Goal: Information Seeking & Learning: Learn about a topic

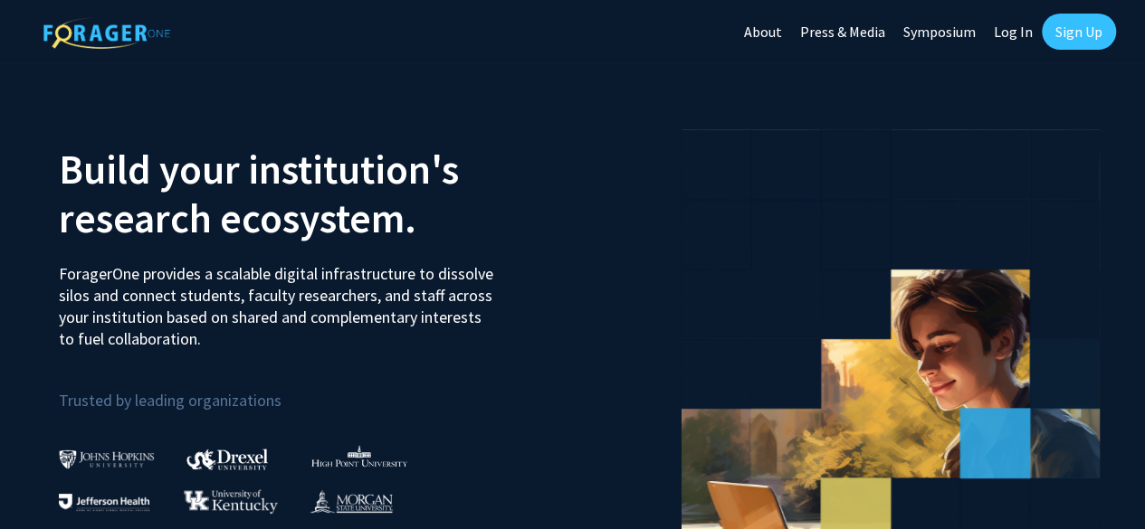
click at [1075, 28] on link "Sign Up" at bounding box center [1079, 32] width 74 height 36
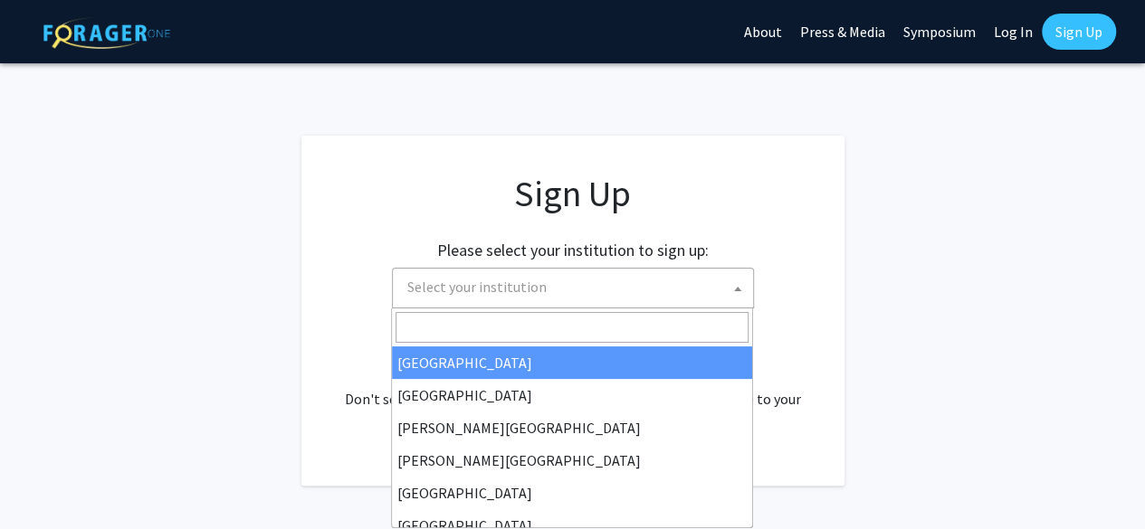
click at [729, 289] on span at bounding box center [738, 289] width 18 height 40
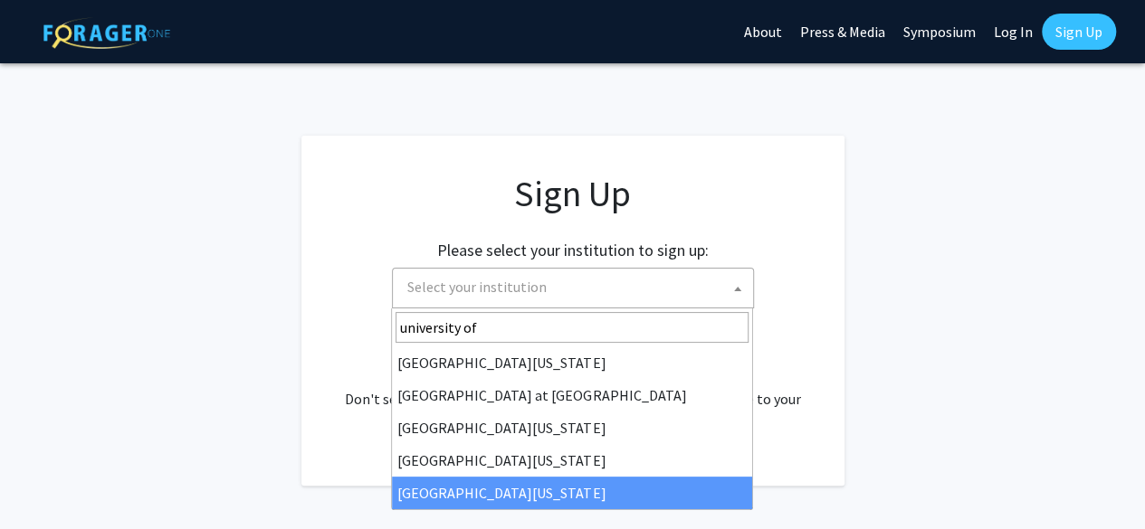
type input "university of"
select select "33"
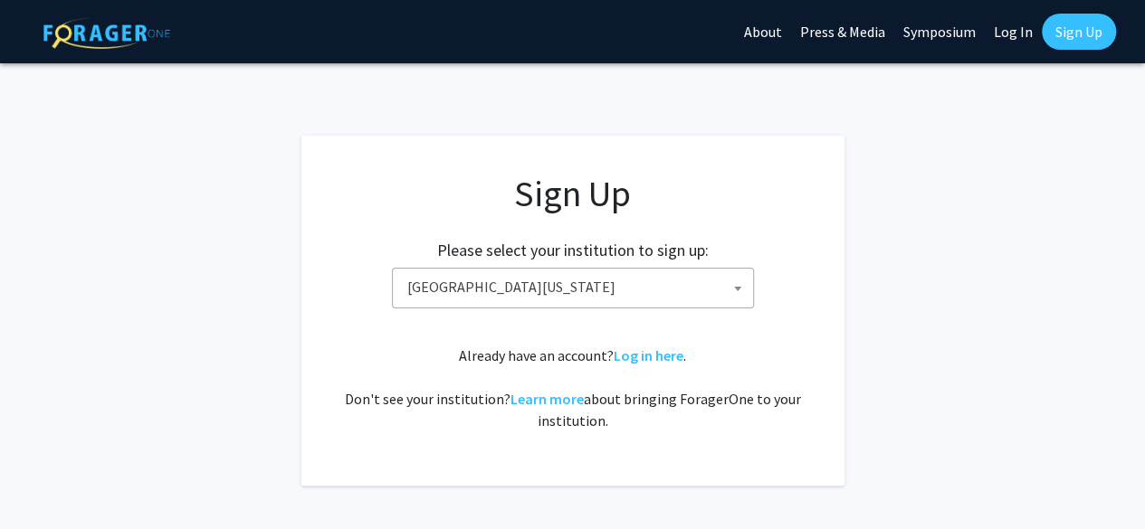
scroll to position [93, 0]
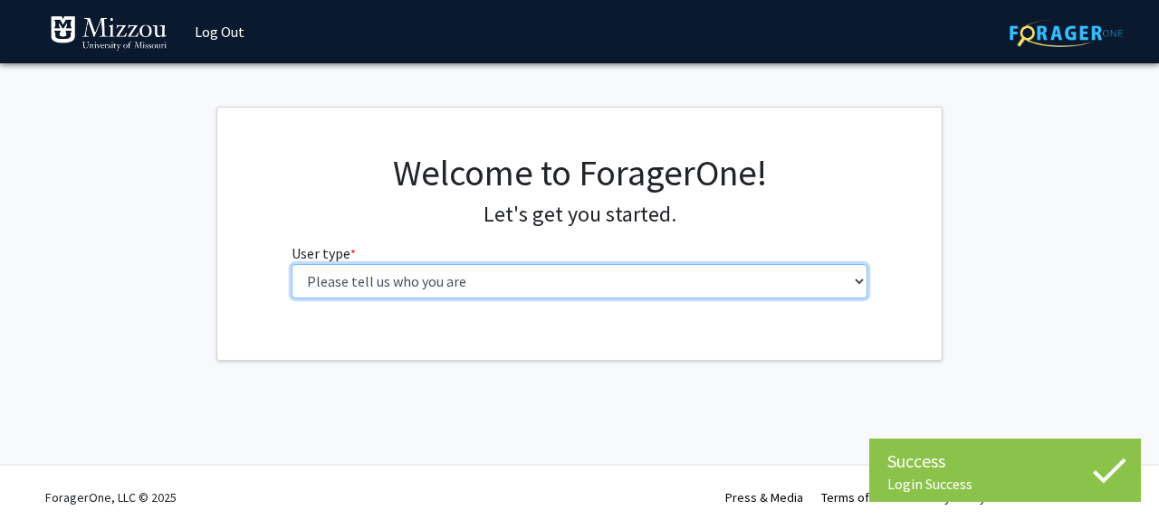
click at [663, 289] on select "Please tell us who you are Undergraduate Student Master's Student Doctoral Cand…" at bounding box center [579, 281] width 577 height 34
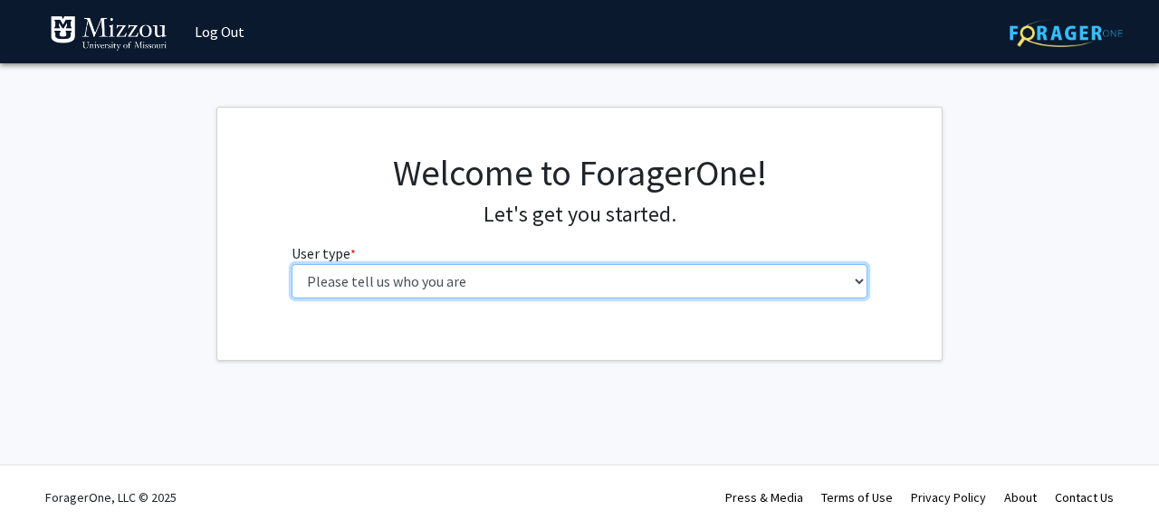
select select "6: adminAssistant"
click at [291, 264] on select "Please tell us who you are Undergraduate Student Master's Student Doctoral Cand…" at bounding box center [579, 281] width 577 height 34
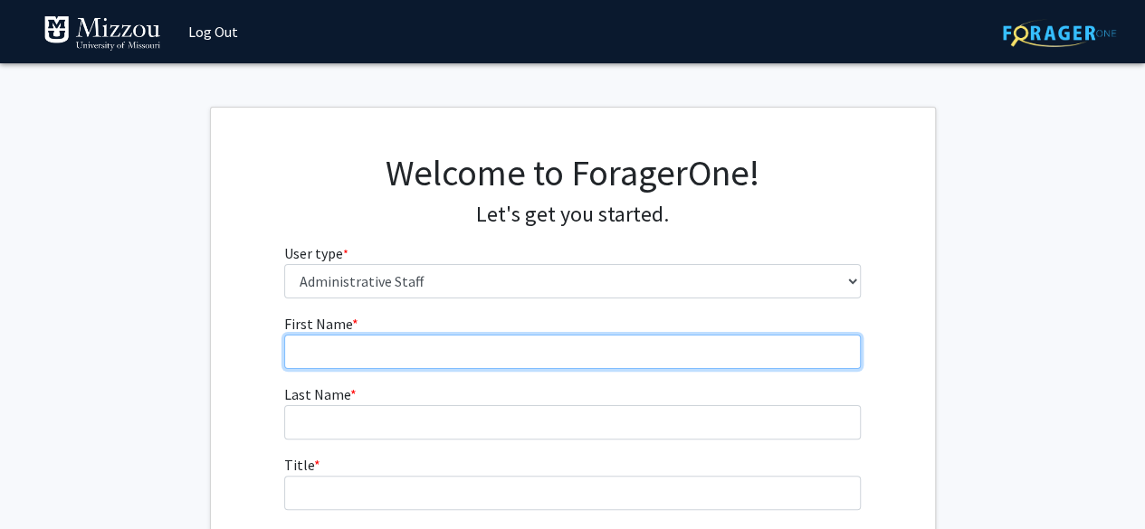
click at [601, 354] on input "First Name * required" at bounding box center [572, 352] width 577 height 34
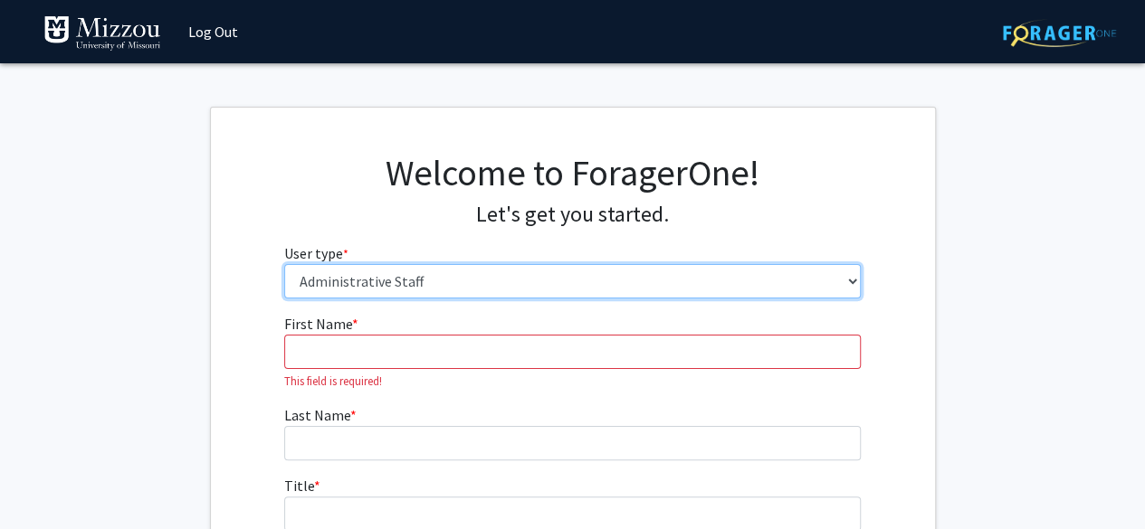
click at [550, 279] on select "Please tell us who you are Undergraduate Student Master's Student Doctoral Cand…" at bounding box center [572, 281] width 577 height 34
click at [284, 264] on select "Please tell us who you are Undergraduate Student Master's Student Doctoral Cand…" at bounding box center [572, 281] width 577 height 34
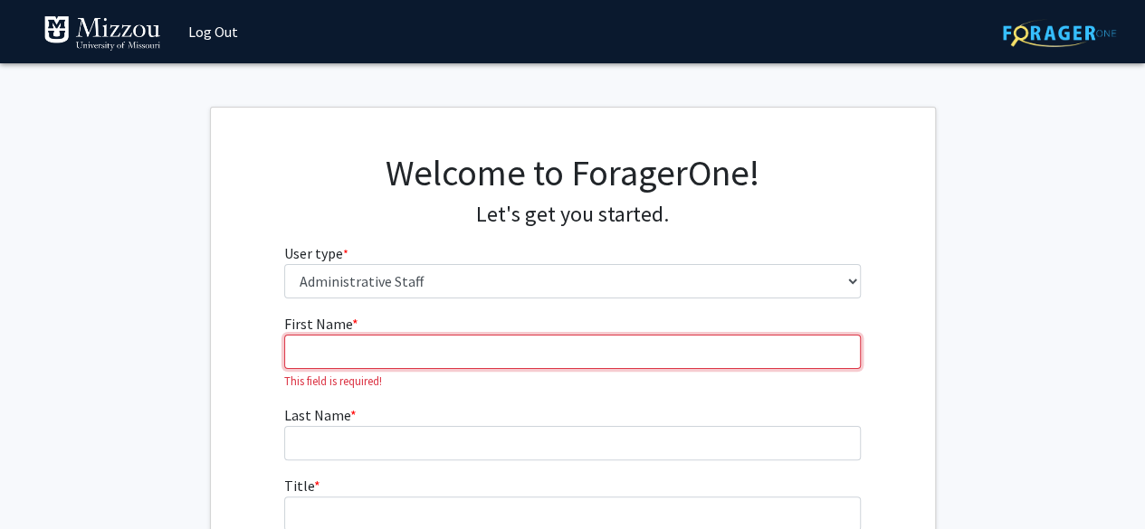
click at [449, 354] on input "First Name * required" at bounding box center [572, 352] width 577 height 34
type input "[PERSON_NAME]"
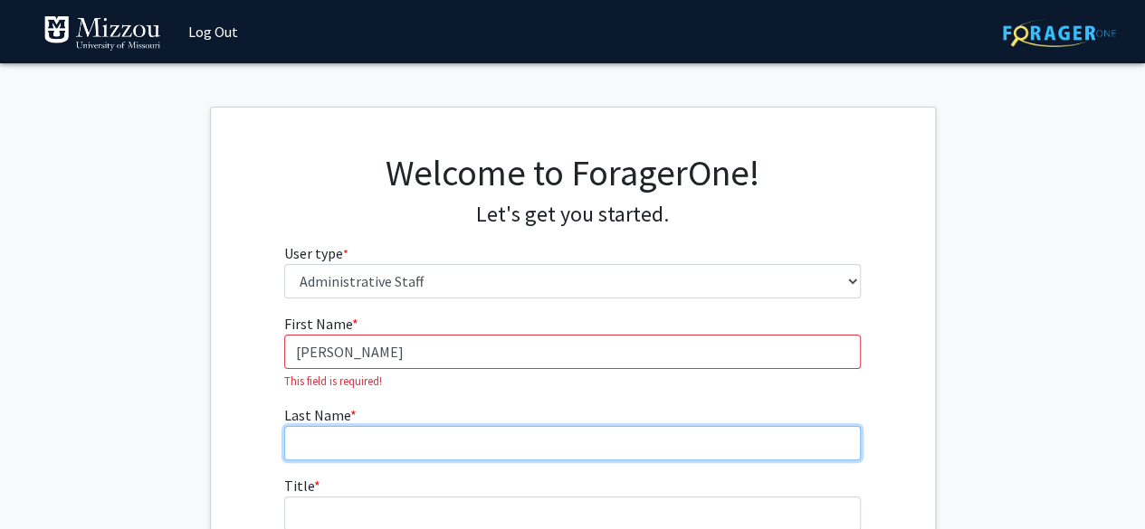
type input "[PERSON_NAME]"
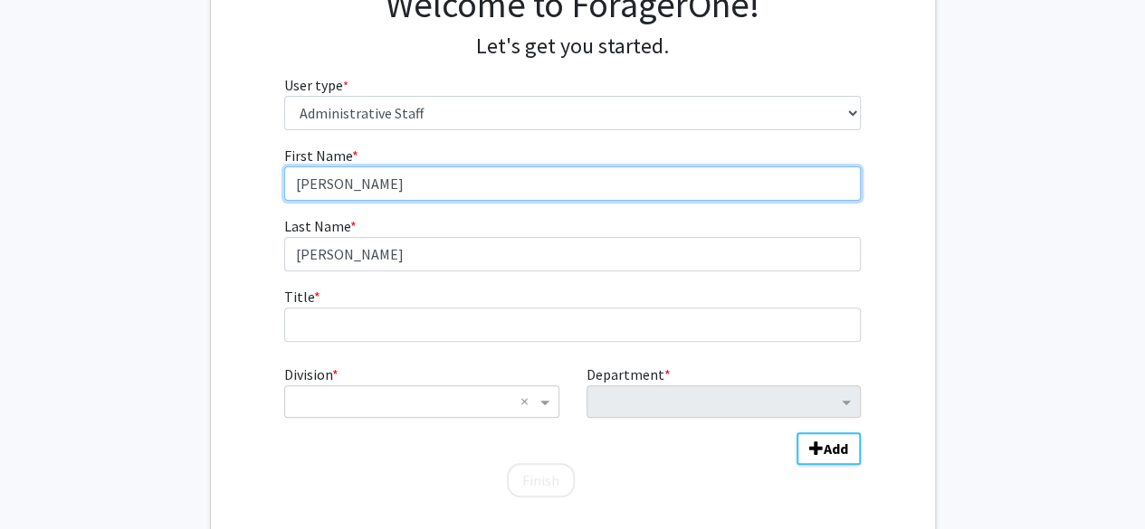
scroll to position [174, 0]
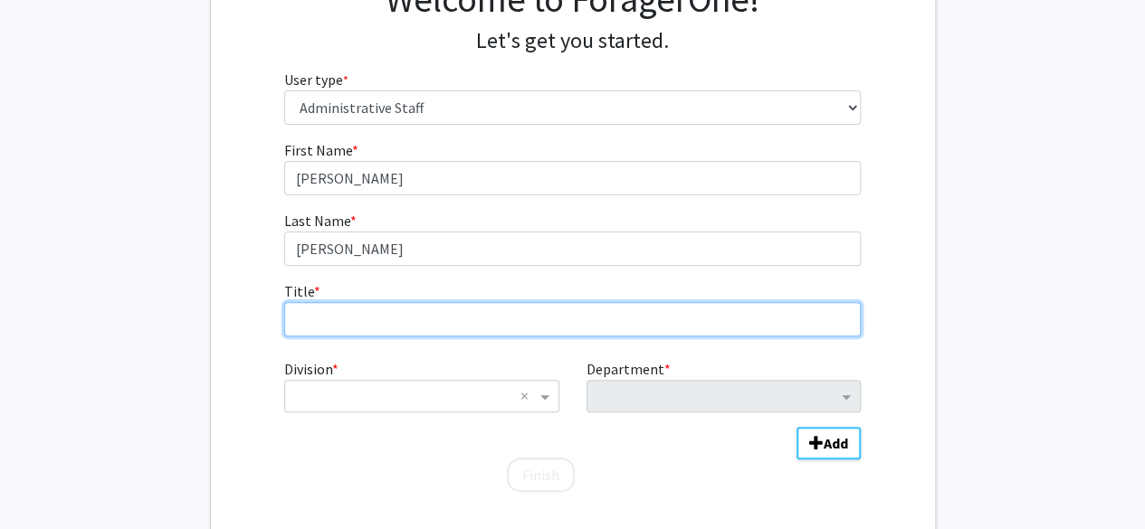
click at [374, 323] on input "Title * required" at bounding box center [572, 319] width 577 height 34
type input "Director of Student Services"
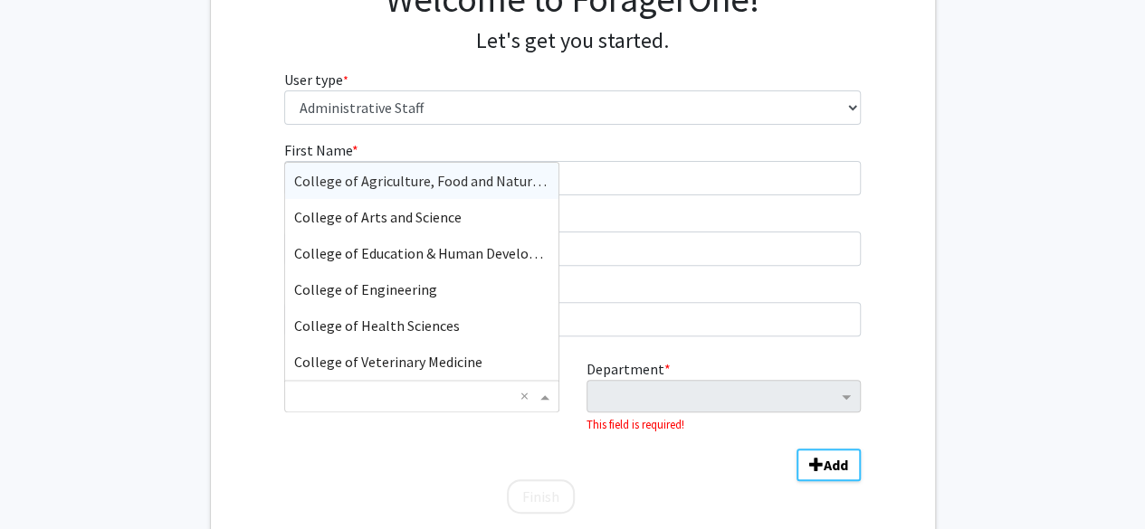
click at [543, 392] on span "Division" at bounding box center [547, 397] width 23 height 22
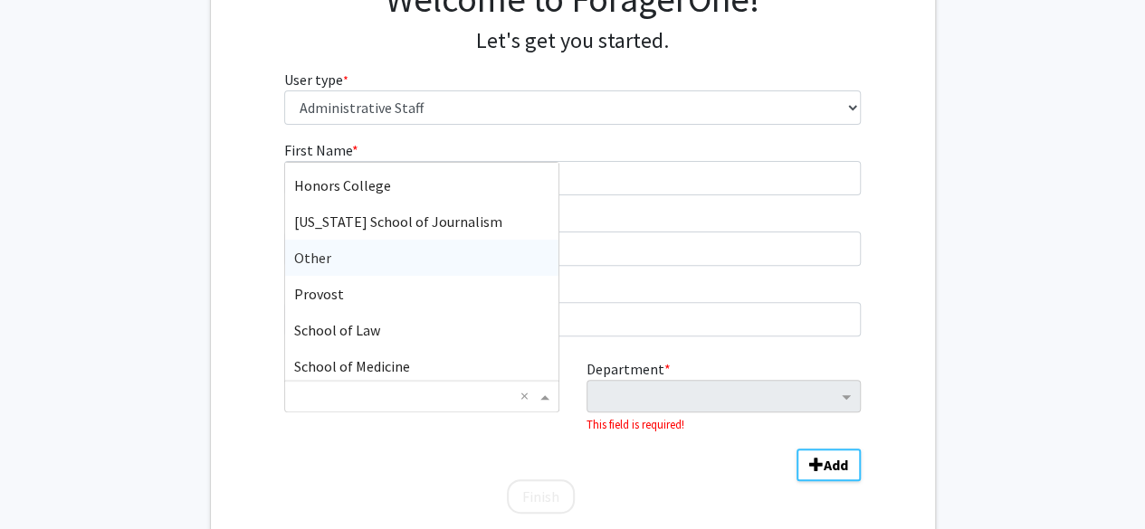
scroll to position [606, 0]
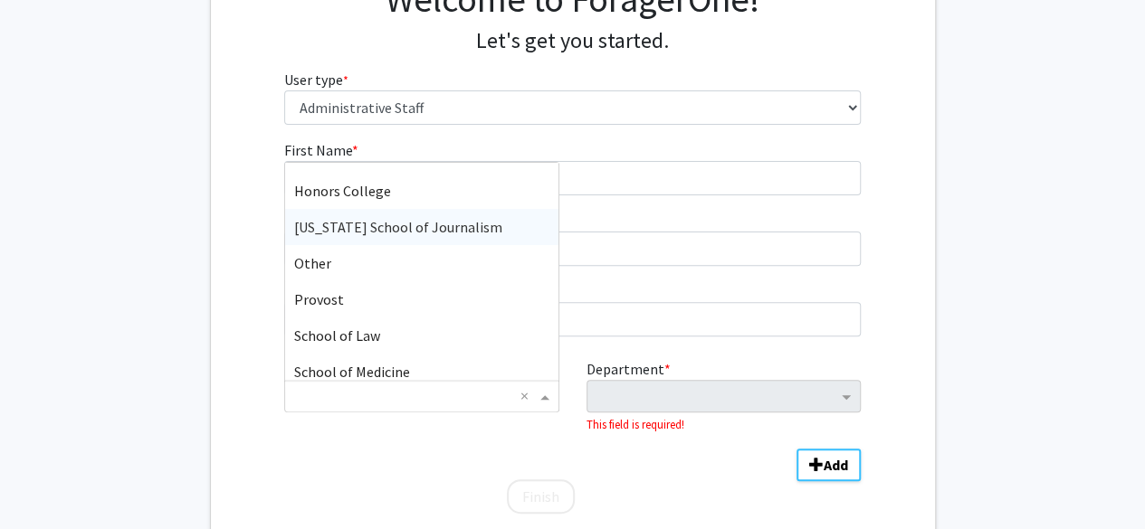
click at [429, 220] on span "[US_STATE] School of Journalism" at bounding box center [398, 227] width 208 height 18
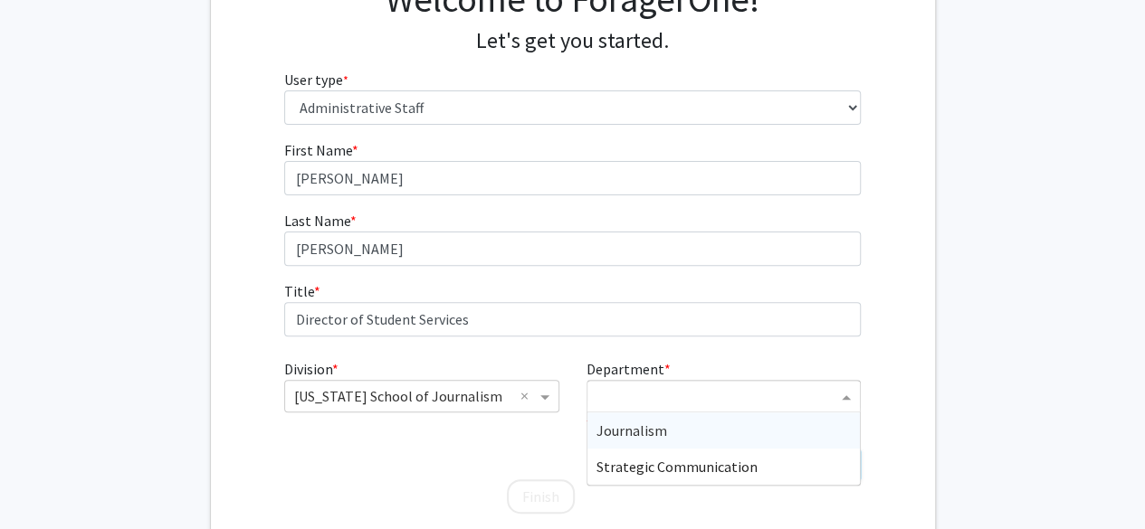
click at [845, 390] on span "Department" at bounding box center [848, 397] width 23 height 22
click at [784, 440] on div "Journalism" at bounding box center [723, 431] width 272 height 36
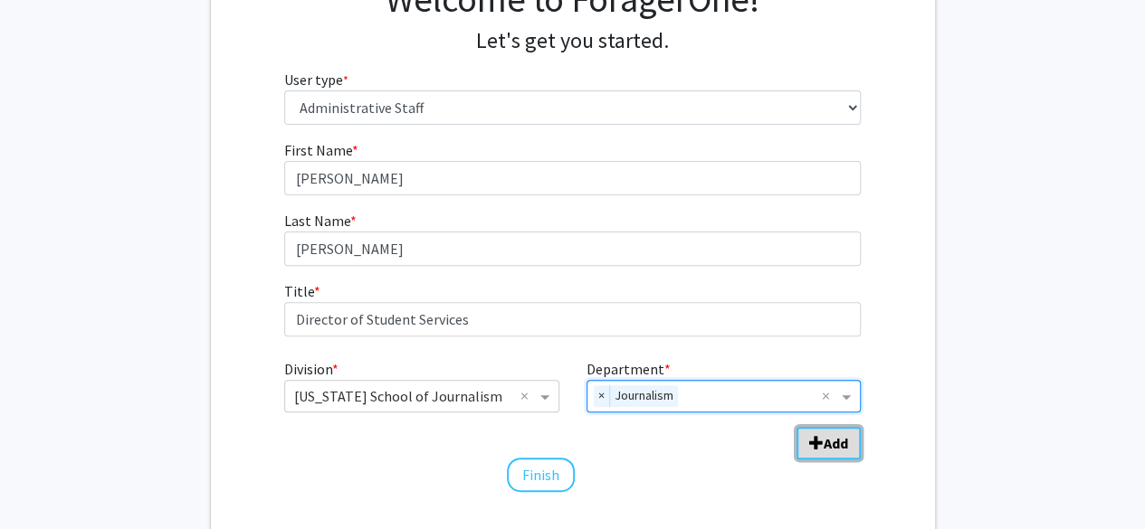
click at [824, 442] on b "Add" at bounding box center [836, 443] width 24 height 18
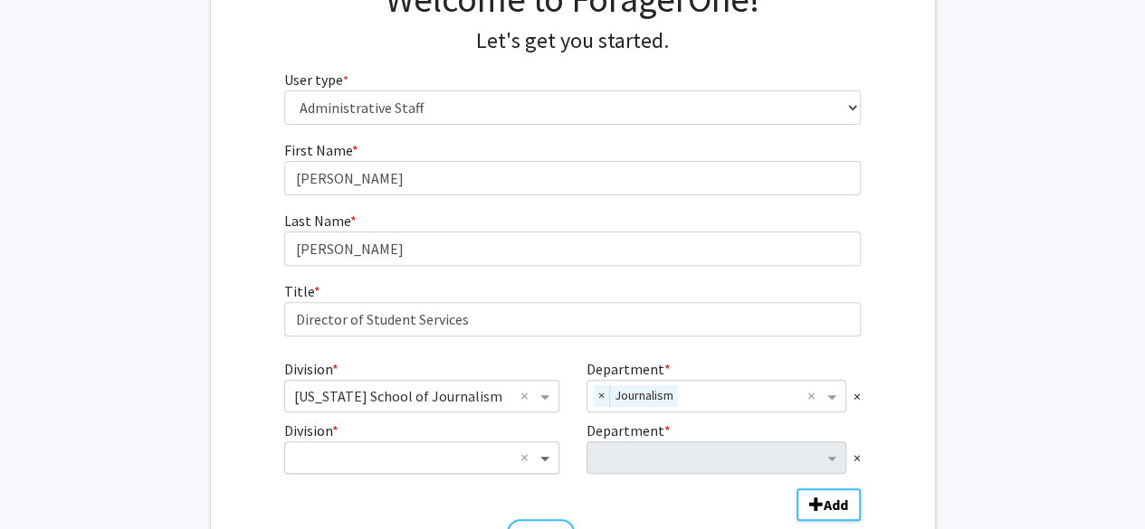
click at [544, 459] on span "Division" at bounding box center [547, 458] width 23 height 22
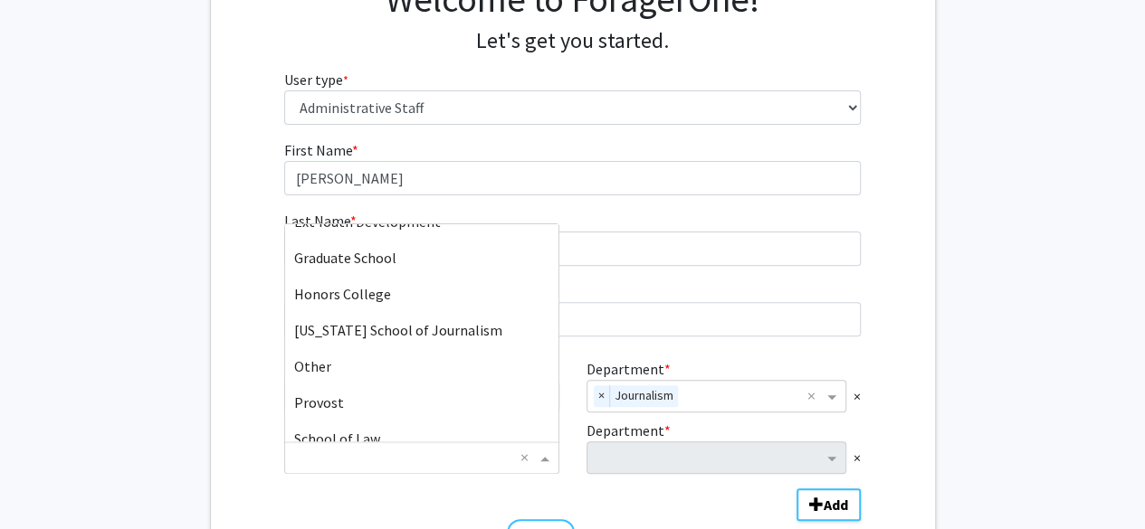
scroll to position [563, 0]
click at [454, 329] on span "[US_STATE] School of Journalism" at bounding box center [398, 331] width 208 height 18
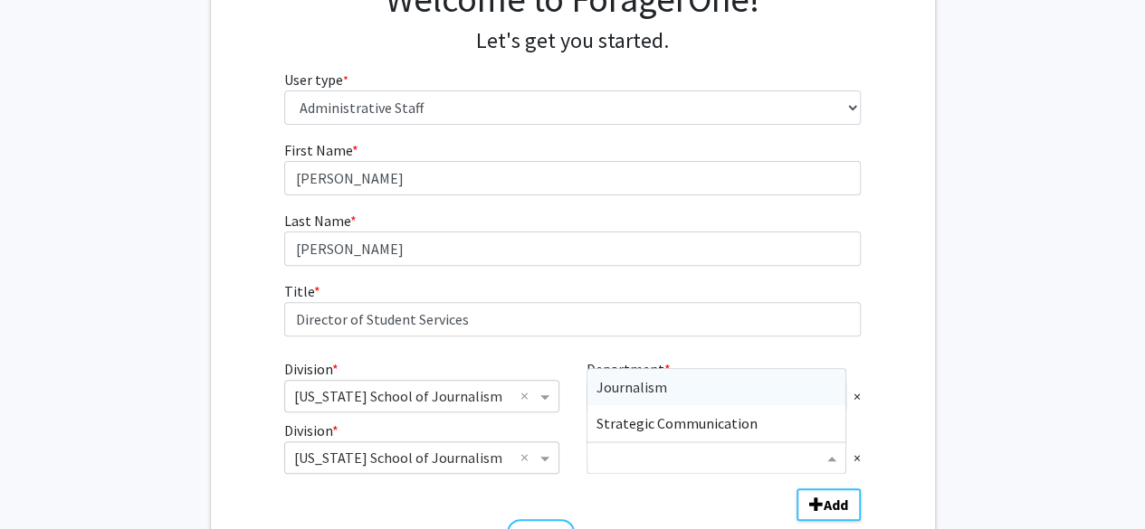
click at [831, 458] on span "Department" at bounding box center [834, 458] width 23 height 22
click at [775, 424] on div "Strategic Communication" at bounding box center [716, 423] width 258 height 36
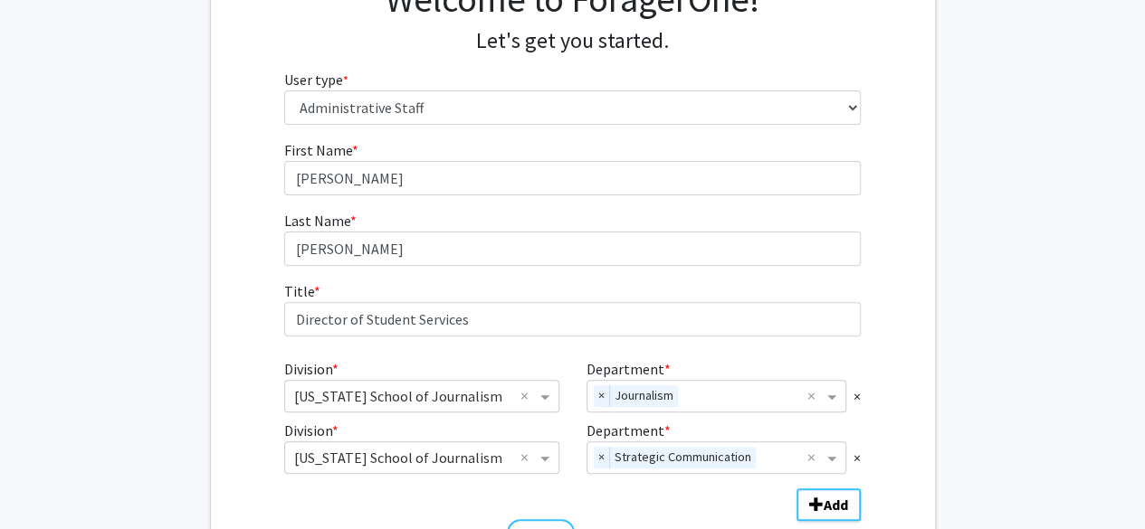
click at [983, 430] on fg-get-started "Welcome to ForagerOne! Let's get you started. User type * required Please tell …" at bounding box center [572, 268] width 1145 height 671
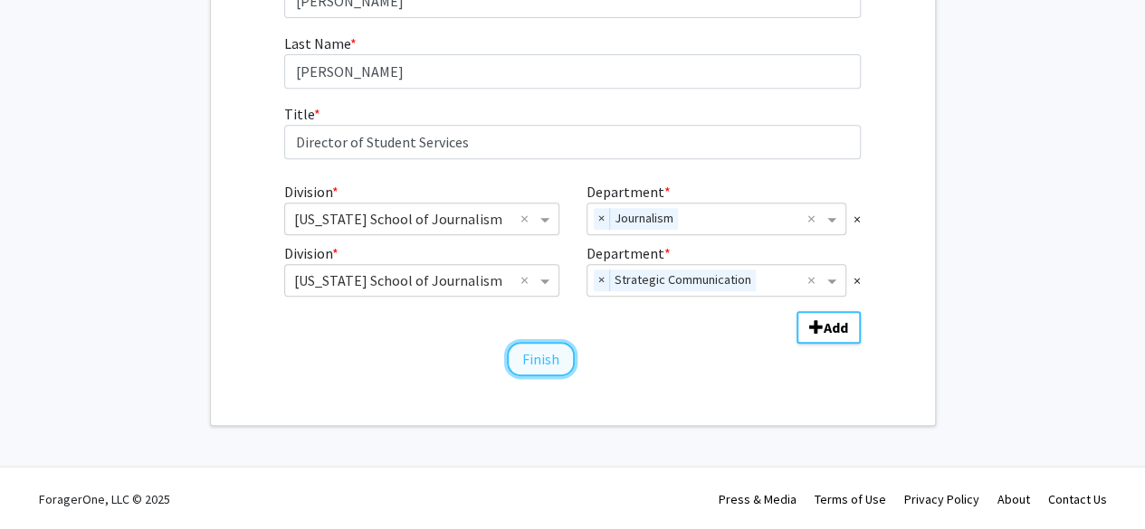
click at [526, 354] on button "Finish" at bounding box center [541, 359] width 68 height 34
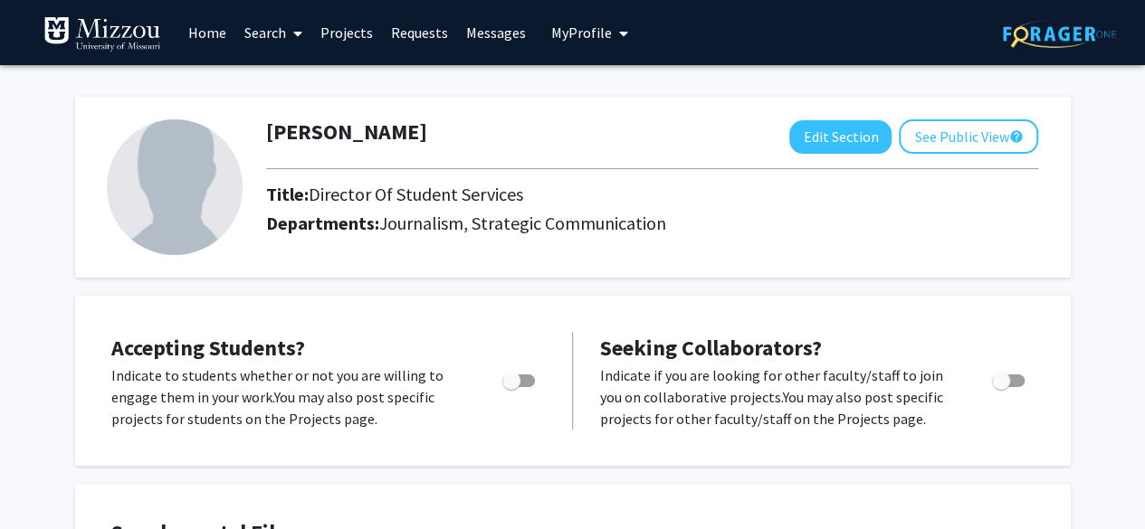
click at [339, 28] on link "Projects" at bounding box center [346, 32] width 71 height 63
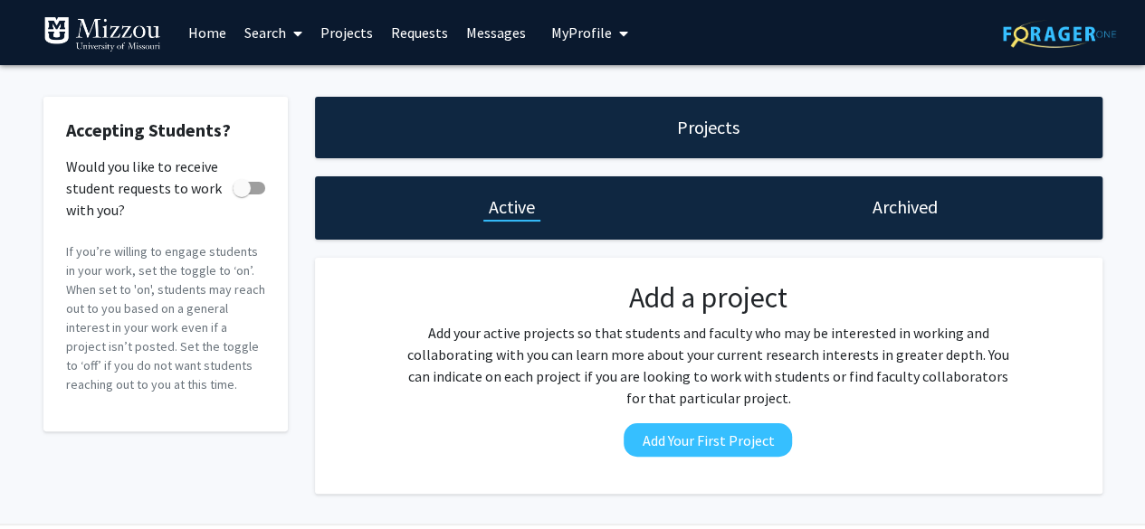
click at [346, 28] on link "Projects" at bounding box center [346, 32] width 71 height 63
click at [517, 207] on h1 "Active" at bounding box center [512, 207] width 46 height 25
click at [900, 216] on h1 "Archived" at bounding box center [905, 207] width 65 height 25
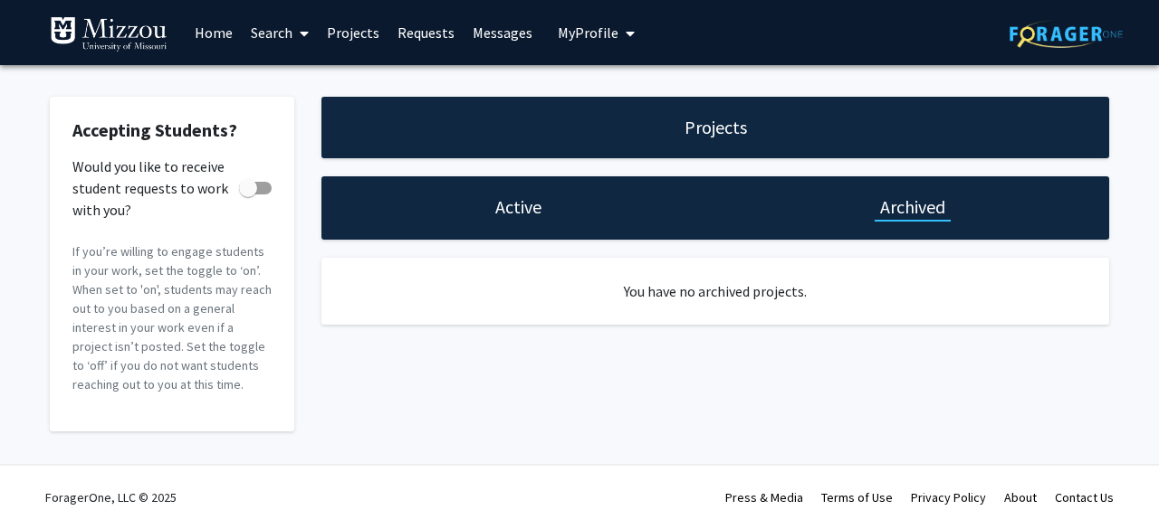
click at [510, 205] on h1 "Active" at bounding box center [518, 207] width 46 height 25
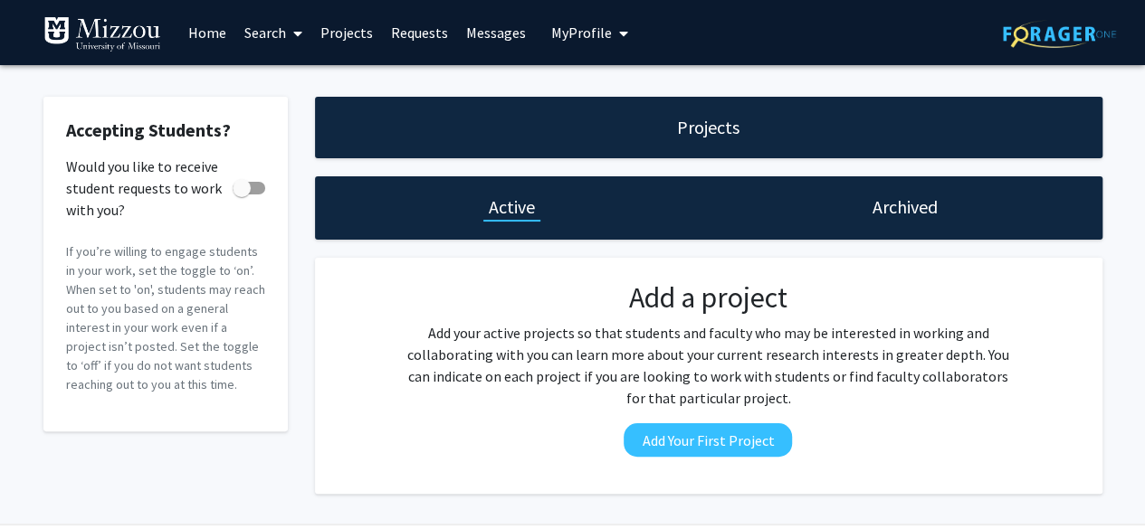
click at [283, 37] on link "Search" at bounding box center [273, 32] width 76 height 63
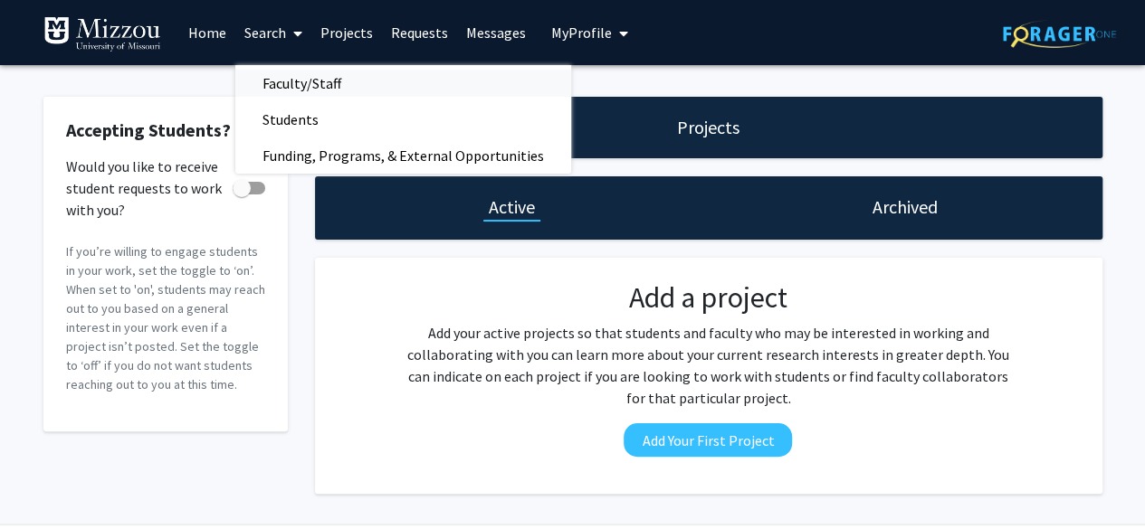
click at [300, 88] on span "Faculty/Staff" at bounding box center [301, 83] width 133 height 36
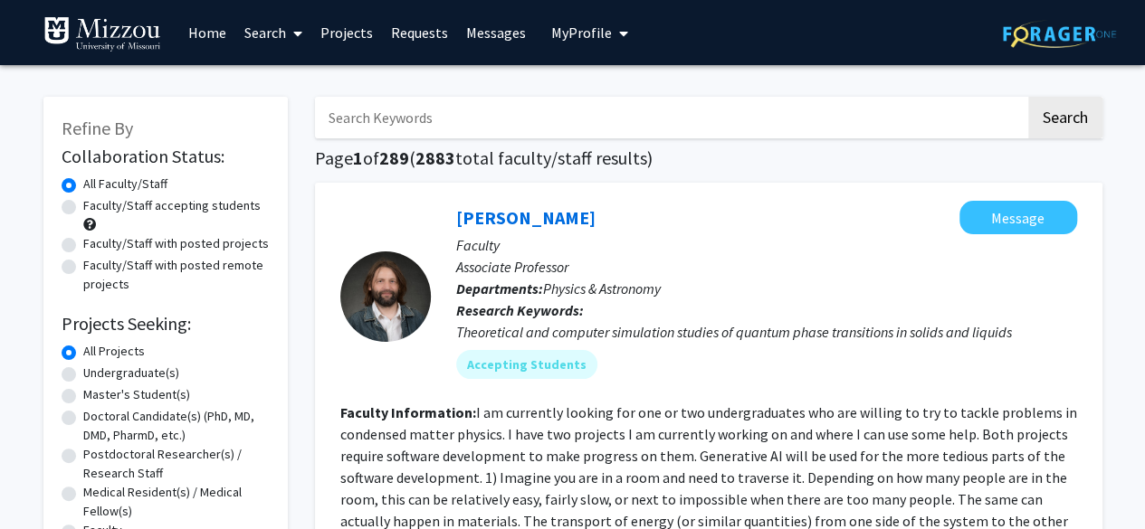
click at [297, 32] on icon at bounding box center [297, 33] width 9 height 14
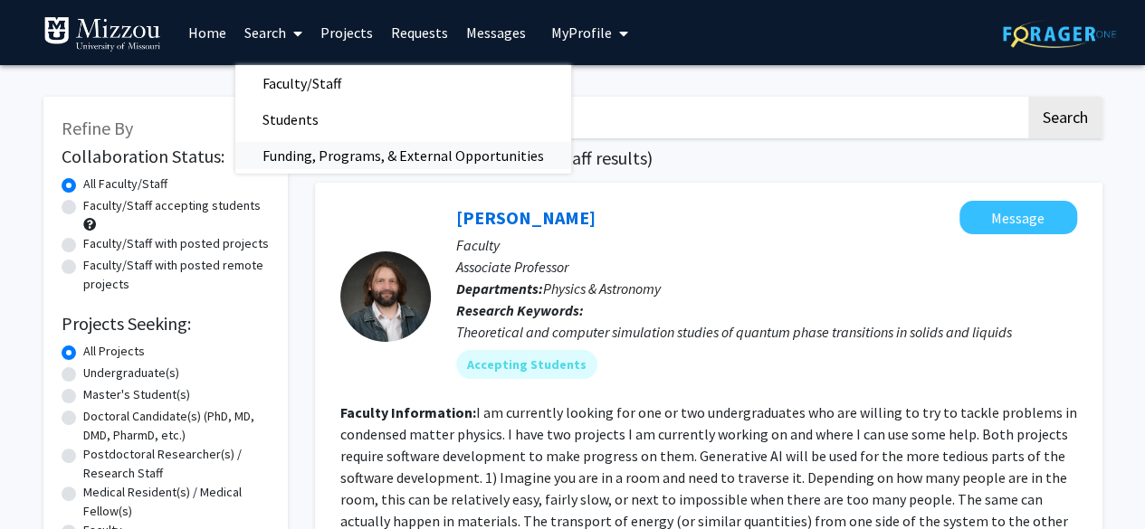
click at [295, 148] on span "Funding, Programs, & External Opportunities" at bounding box center [403, 156] width 336 height 36
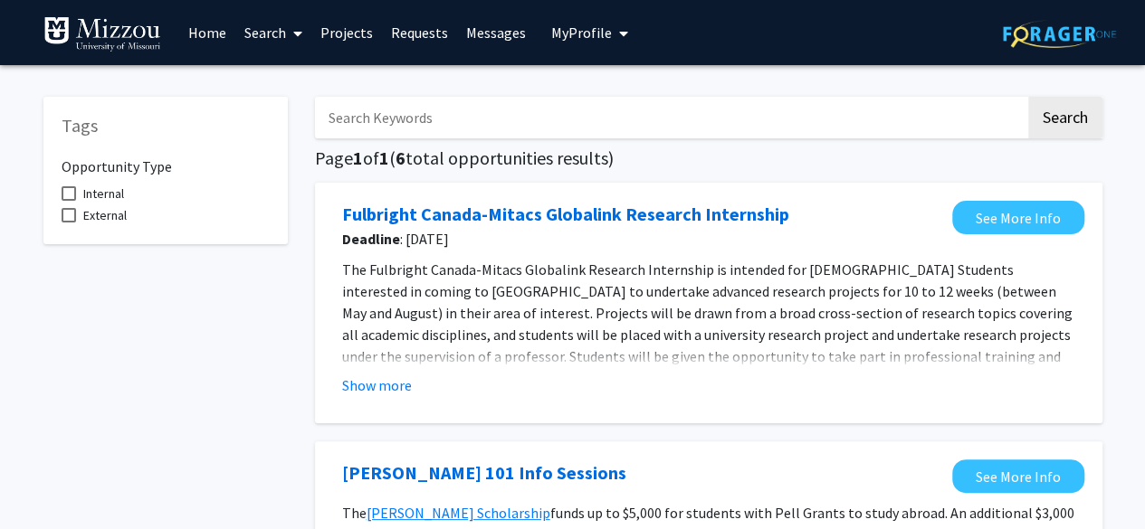
click at [281, 39] on link "Search" at bounding box center [273, 32] width 76 height 63
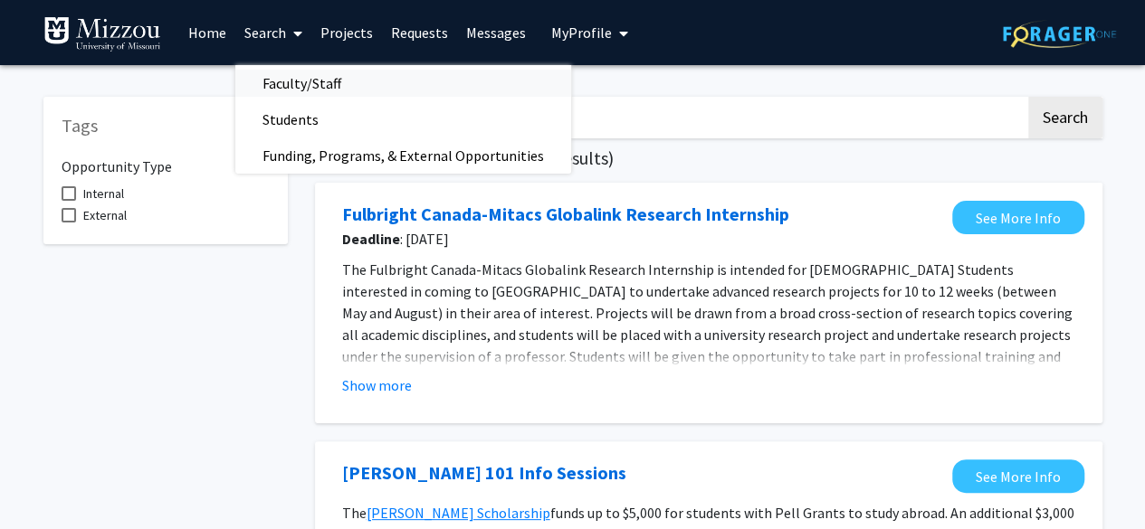
click at [284, 87] on span "Faculty/Staff" at bounding box center [301, 83] width 133 height 36
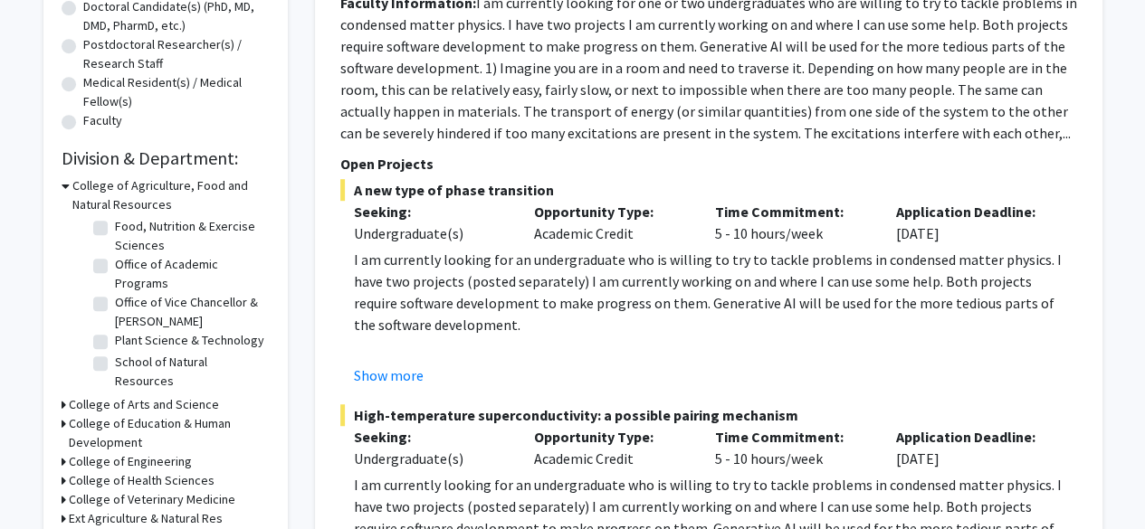
scroll to position [668, 0]
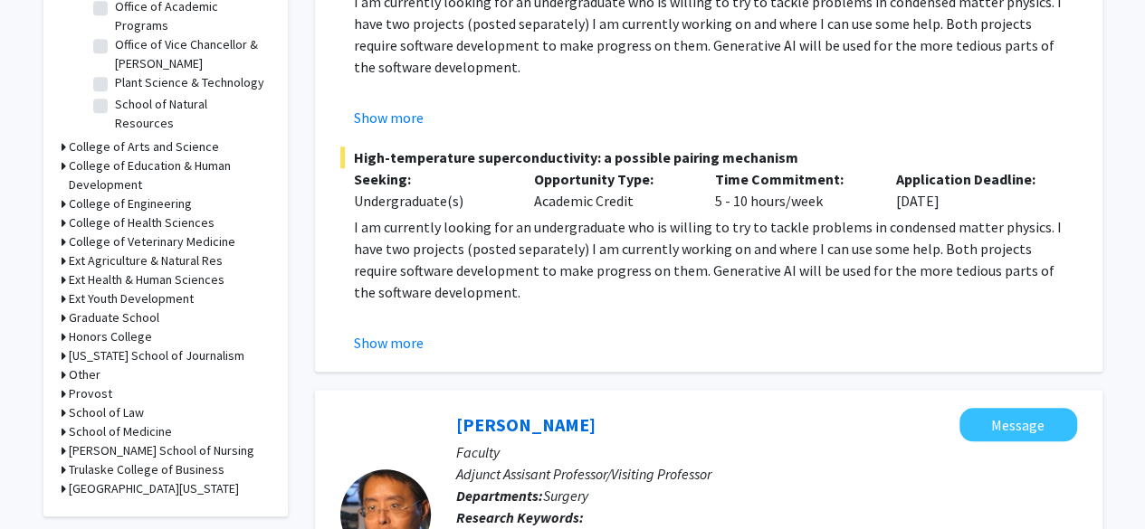
click at [87, 358] on h3 "Missouri School of Journalism" at bounding box center [157, 356] width 176 height 19
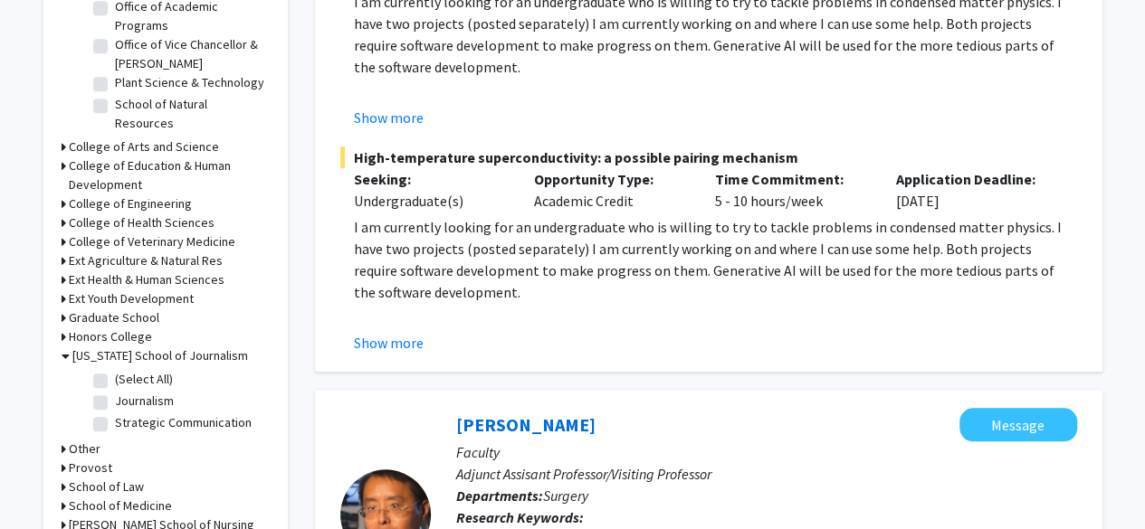
click at [115, 379] on label "(Select All)" at bounding box center [144, 379] width 58 height 19
click at [115, 379] on input "(Select All)" at bounding box center [121, 376] width 12 height 12
checkbox input "true"
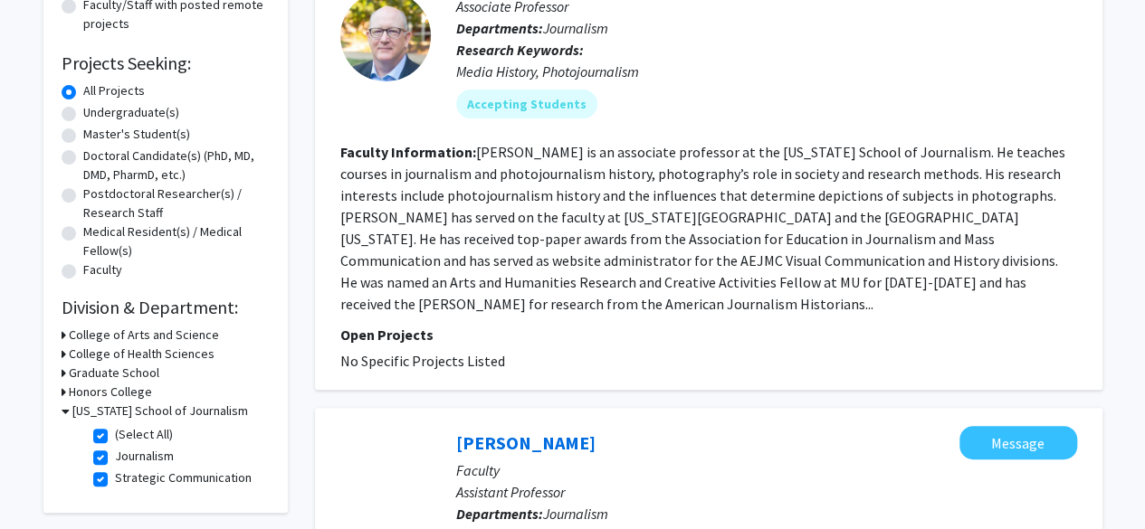
scroll to position [260, 0]
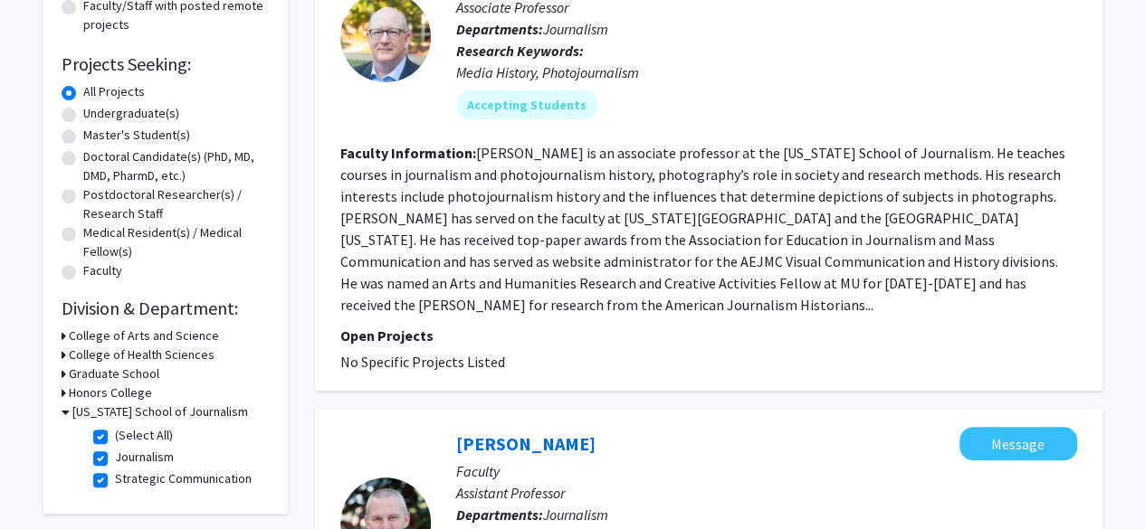
click at [83, 117] on label "Undergraduate(s)" at bounding box center [131, 113] width 96 height 19
click at [83, 116] on input "Undergraduate(s)" at bounding box center [89, 110] width 12 height 12
radio input "true"
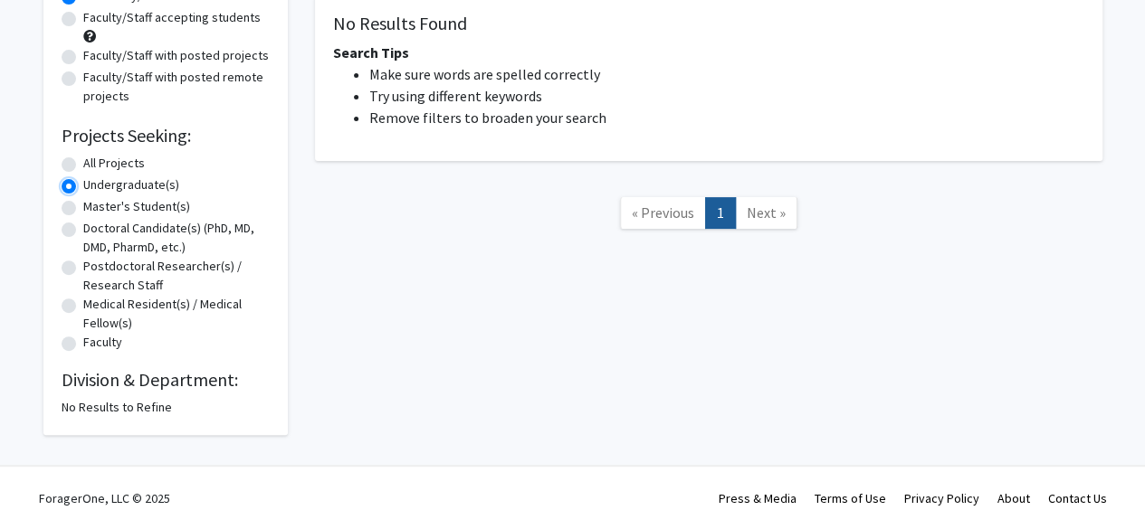
scroll to position [188, 0]
click at [83, 160] on label "All Projects" at bounding box center [114, 163] width 62 height 19
click at [83, 160] on input "All Projects" at bounding box center [89, 160] width 12 height 12
radio input "true"
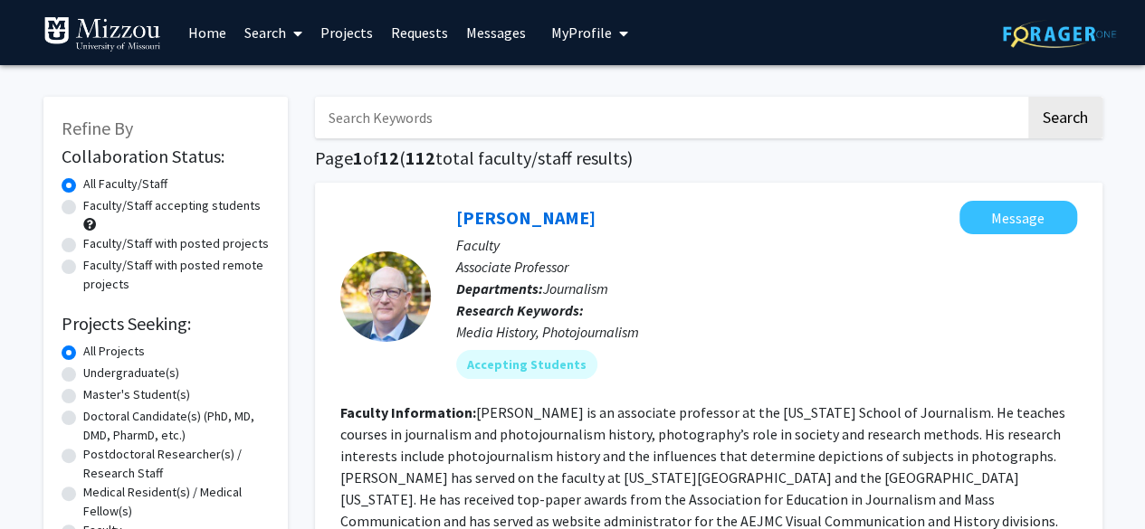
click at [83, 248] on label "Faculty/Staff with posted projects" at bounding box center [176, 243] width 186 height 19
click at [83, 246] on input "Faculty/Staff with posted projects" at bounding box center [89, 240] width 12 height 12
radio input "true"
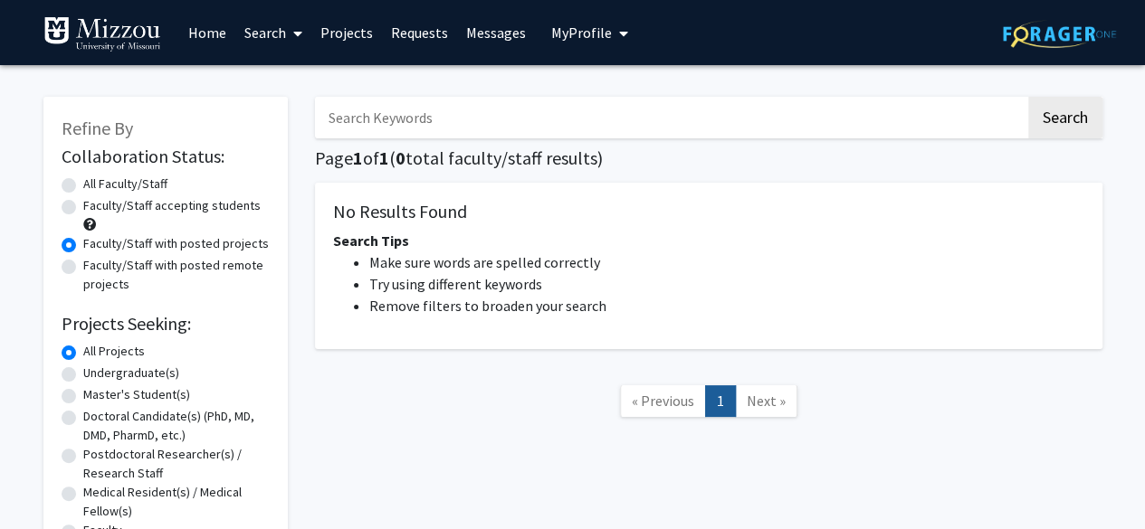
click at [83, 186] on label "All Faculty/Staff" at bounding box center [125, 184] width 84 height 19
click at [83, 186] on input "All Faculty/Staff" at bounding box center [89, 181] width 12 height 12
radio input "true"
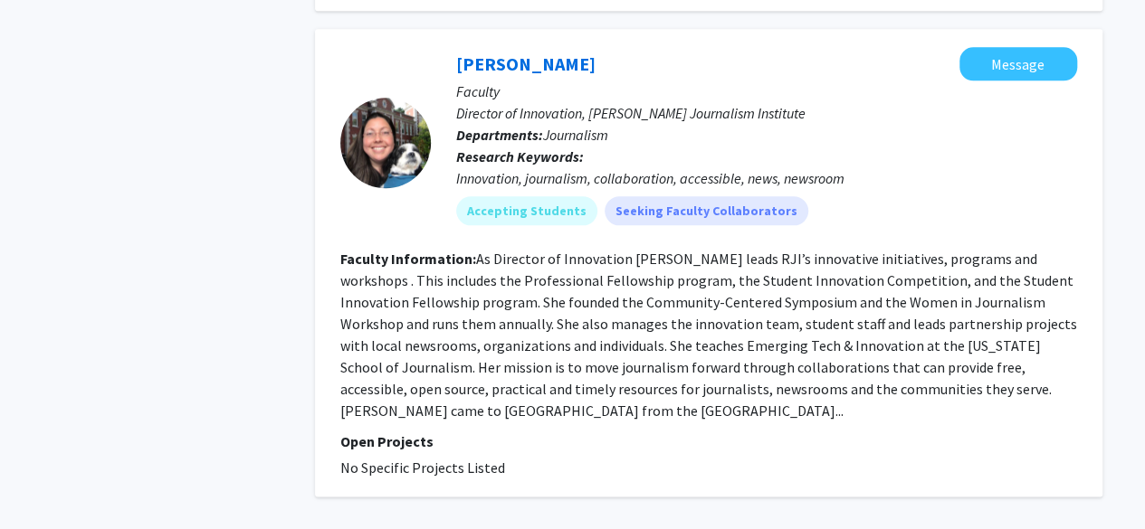
scroll to position [4451, 0]
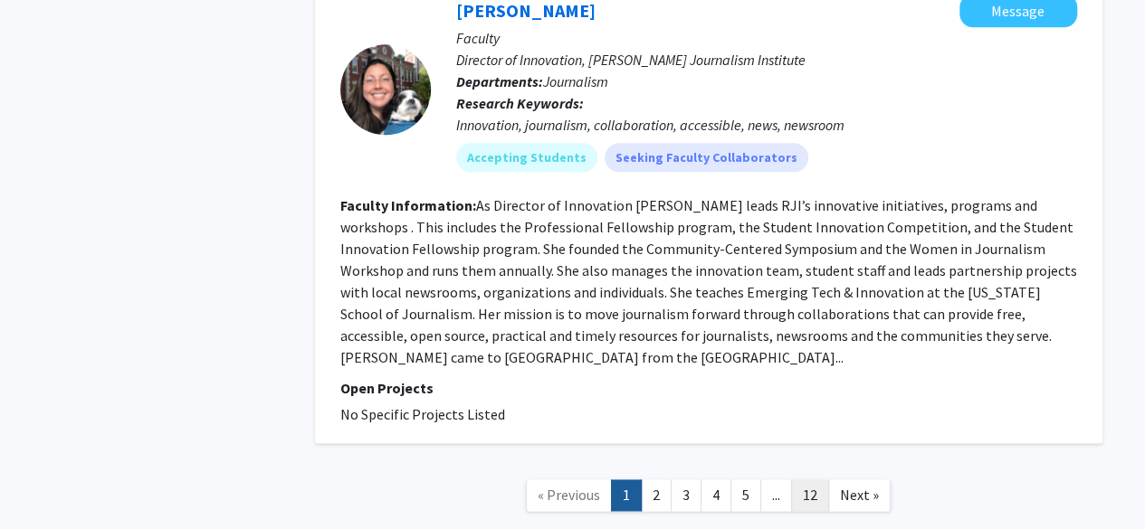
click at [806, 480] on link "12" at bounding box center [810, 496] width 38 height 32
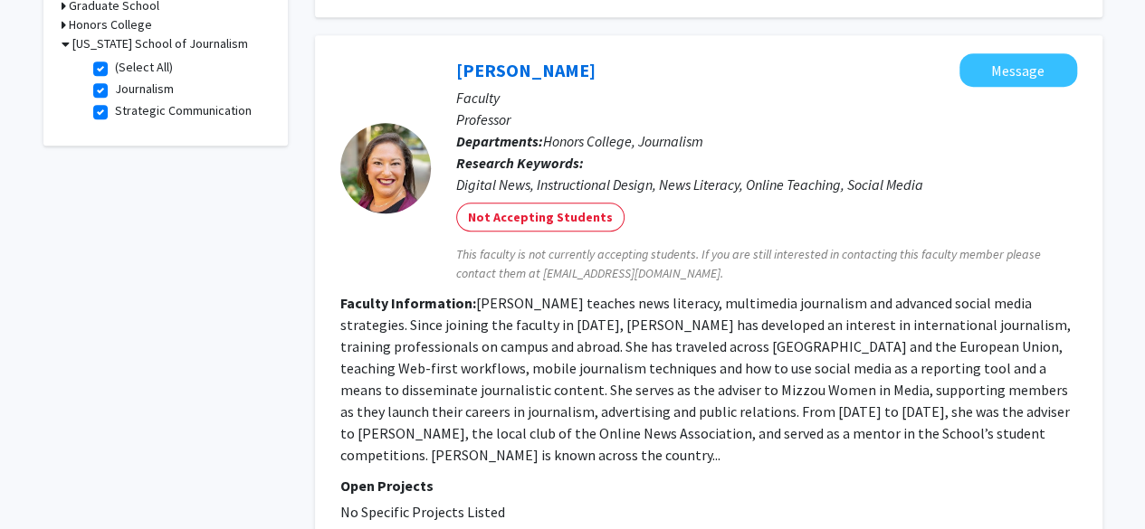
scroll to position [818, 0]
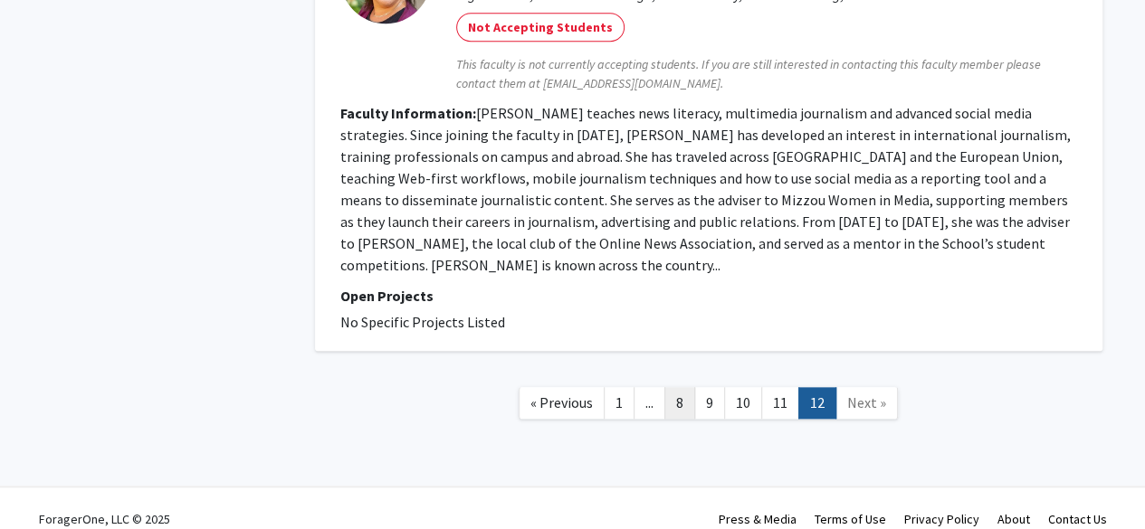
click at [674, 387] on link "8" at bounding box center [679, 403] width 31 height 32
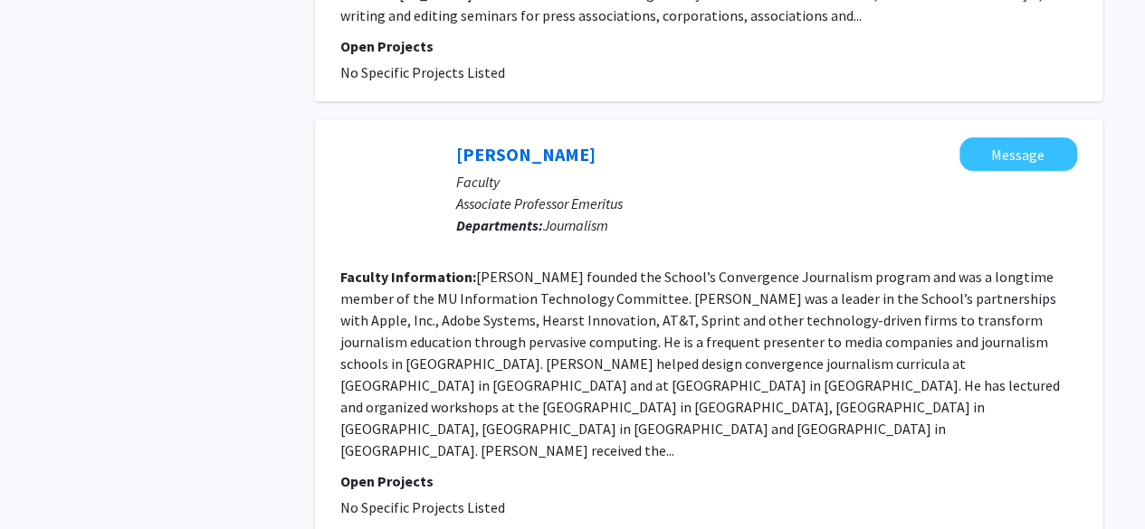
scroll to position [3754, 0]
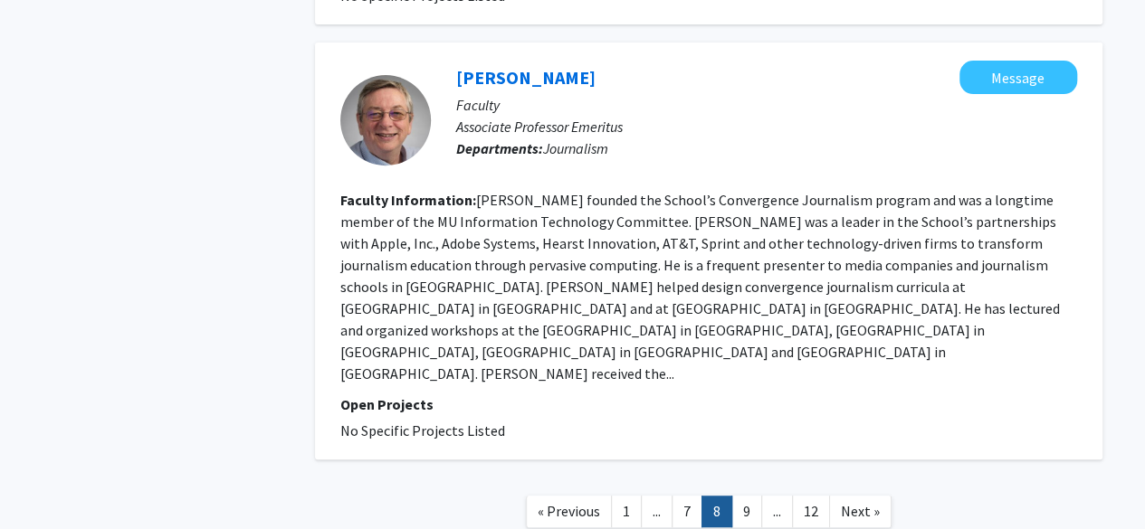
click at [659, 502] on span "..." at bounding box center [657, 511] width 8 height 18
click at [677, 496] on link "7" at bounding box center [687, 512] width 31 height 32
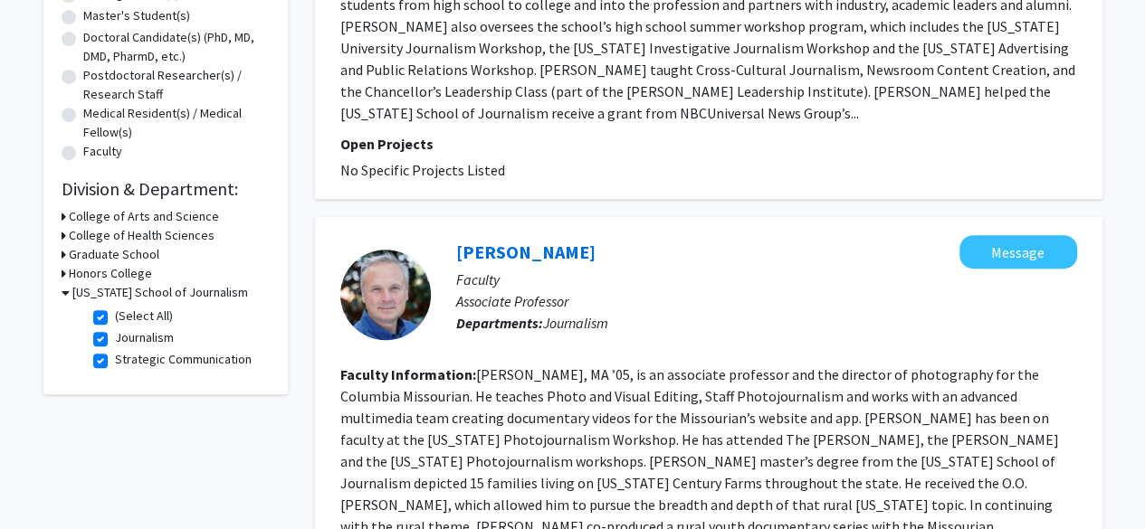
scroll to position [380, 0]
click at [115, 309] on label "(Select All)" at bounding box center [144, 315] width 58 height 19
click at [115, 309] on input "(Select All)" at bounding box center [121, 312] width 12 height 12
checkbox input "false"
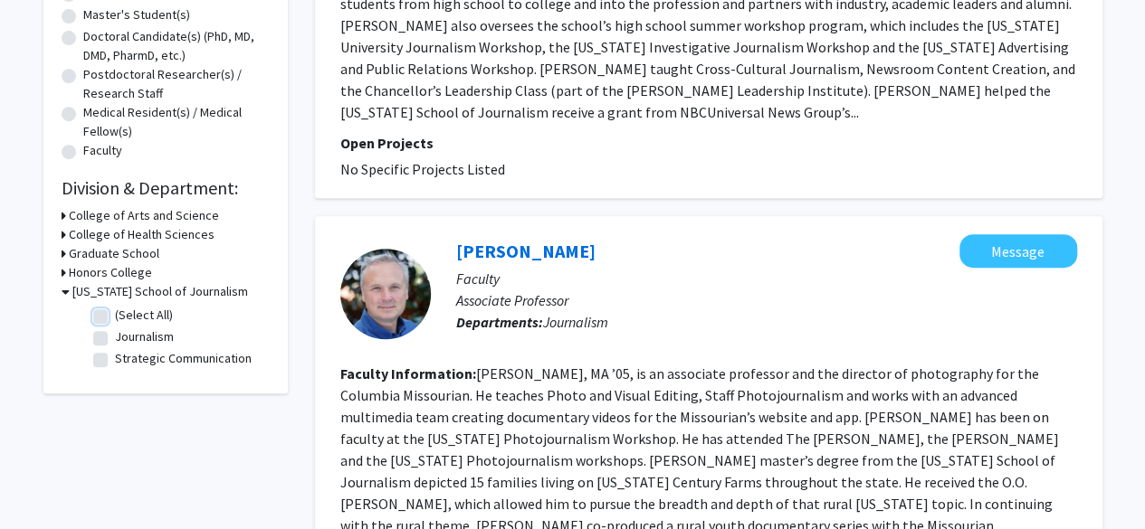
checkbox input "false"
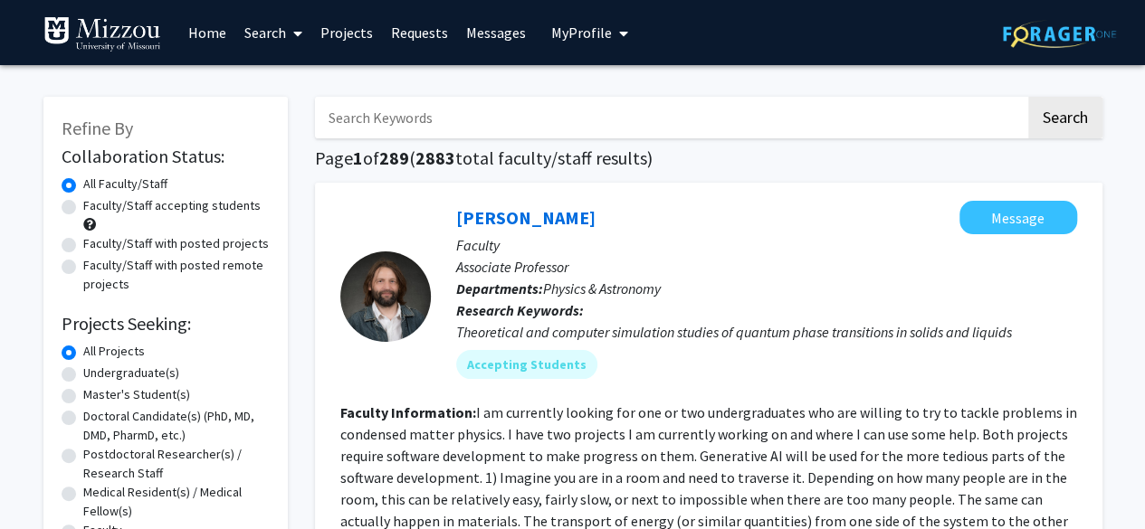
click at [83, 248] on label "Faculty/Staff with posted projects" at bounding box center [176, 243] width 186 height 19
click at [83, 246] on input "Faculty/Staff with posted projects" at bounding box center [89, 240] width 12 height 12
radio input "true"
click at [83, 187] on label "All Faculty/Staff" at bounding box center [125, 184] width 84 height 19
click at [83, 186] on input "All Faculty/Staff" at bounding box center [89, 181] width 12 height 12
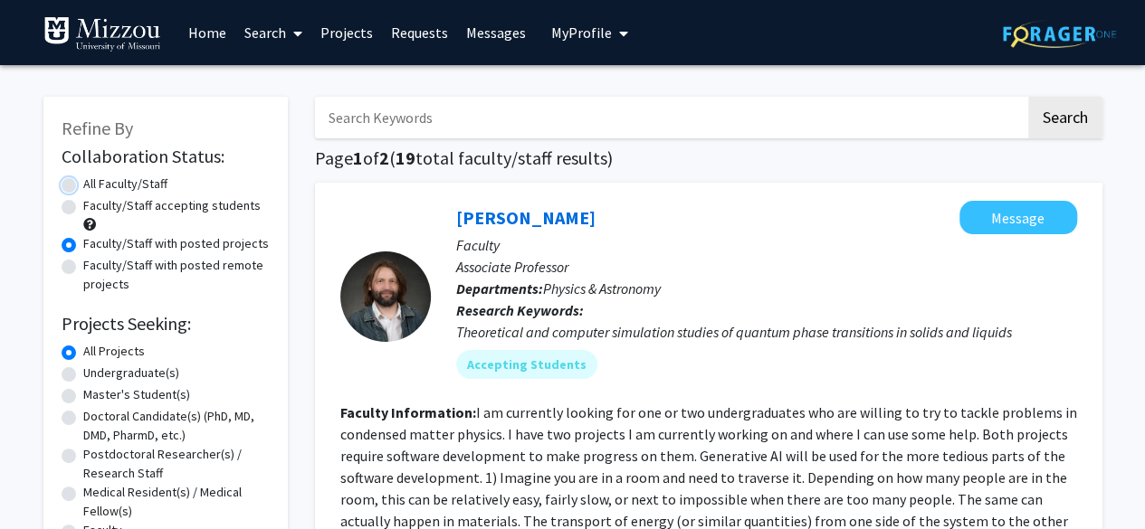
radio input "true"
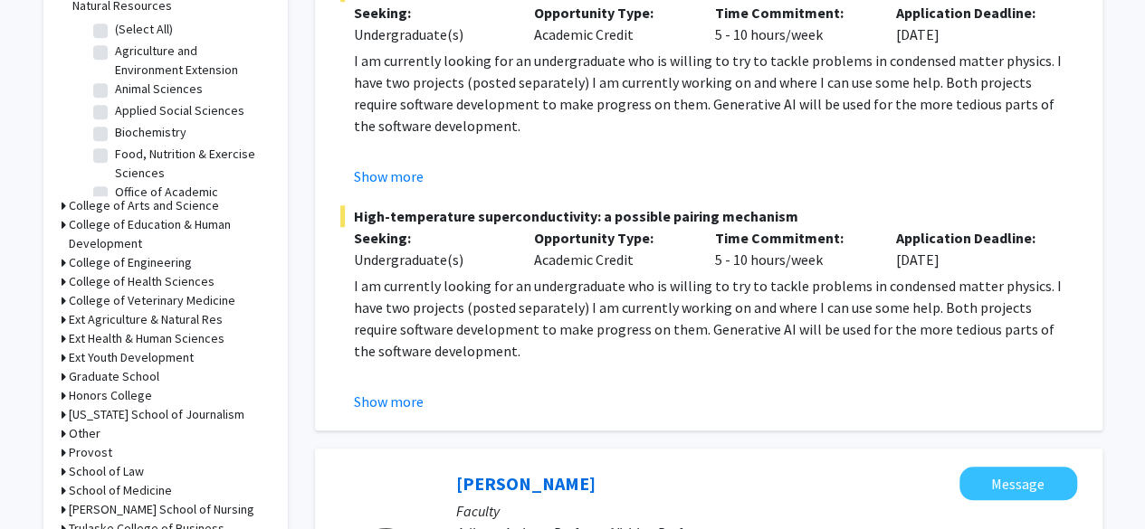
scroll to position [196, 0]
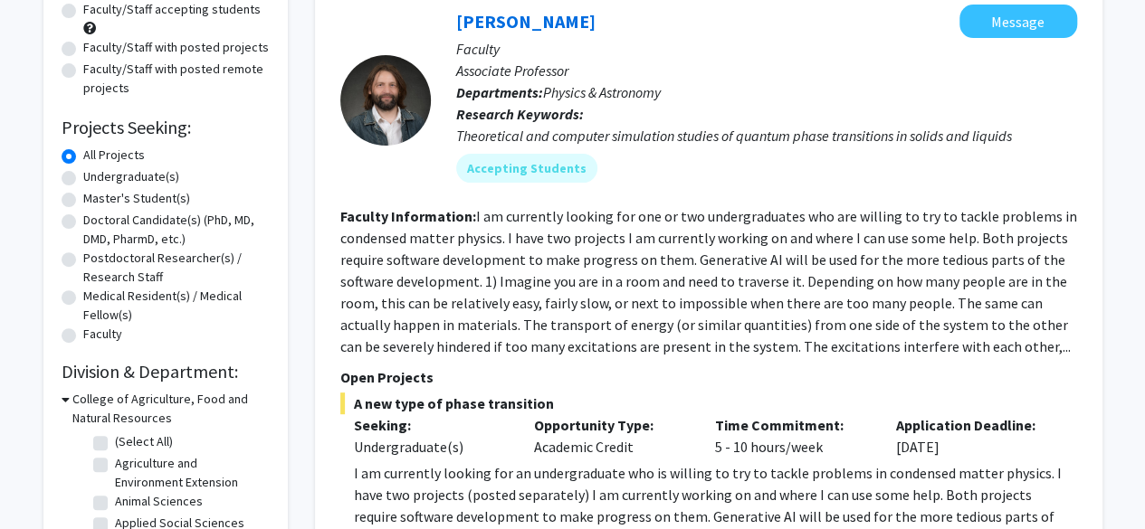
click at [125, 169] on label "Undergraduate(s)" at bounding box center [131, 176] width 96 height 19
click at [95, 169] on input "Undergraduate(s)" at bounding box center [89, 173] width 12 height 12
radio input "true"
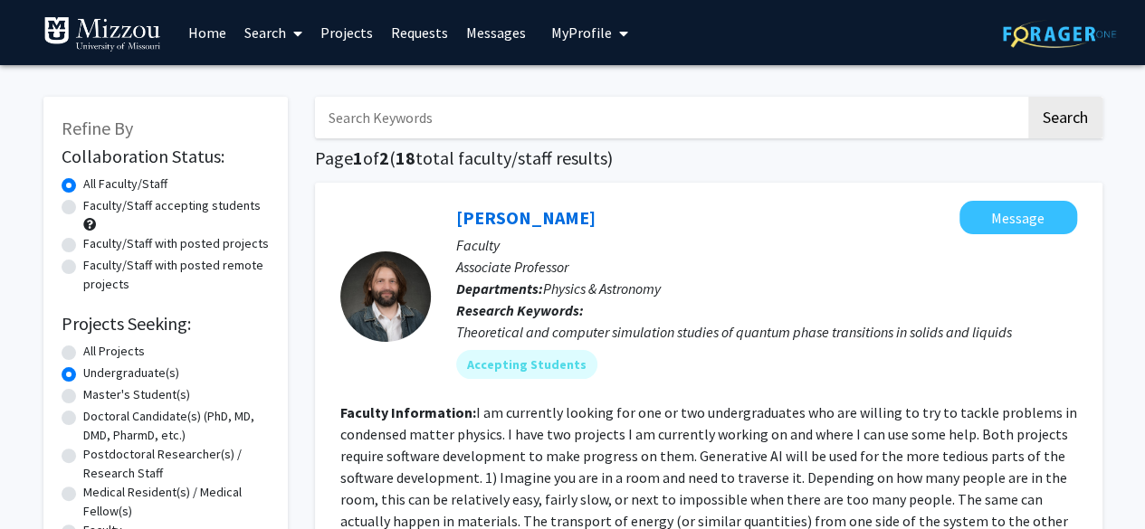
click at [290, 44] on span at bounding box center [294, 33] width 16 height 63
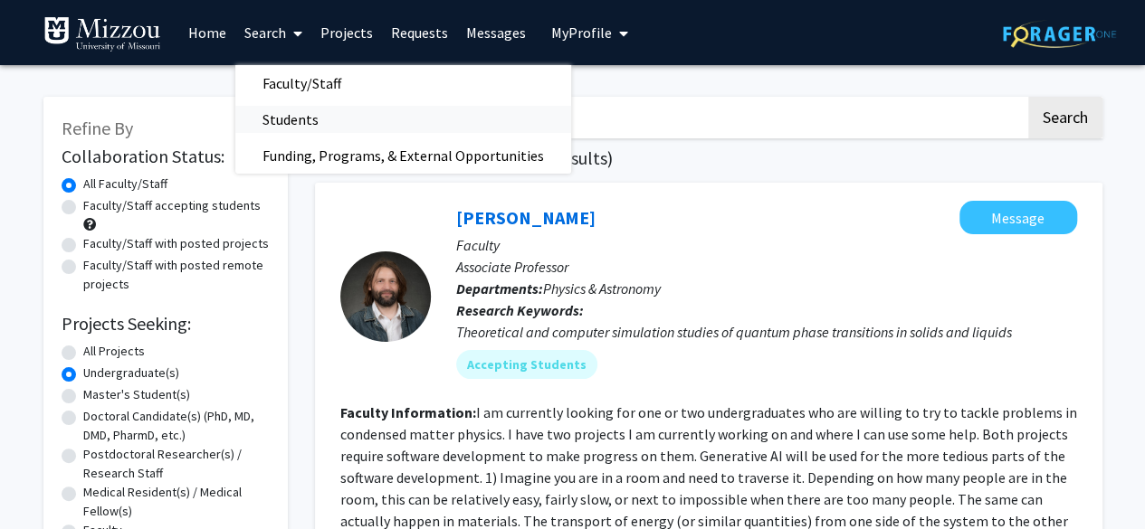
click at [272, 112] on span "Students" at bounding box center [290, 119] width 110 height 36
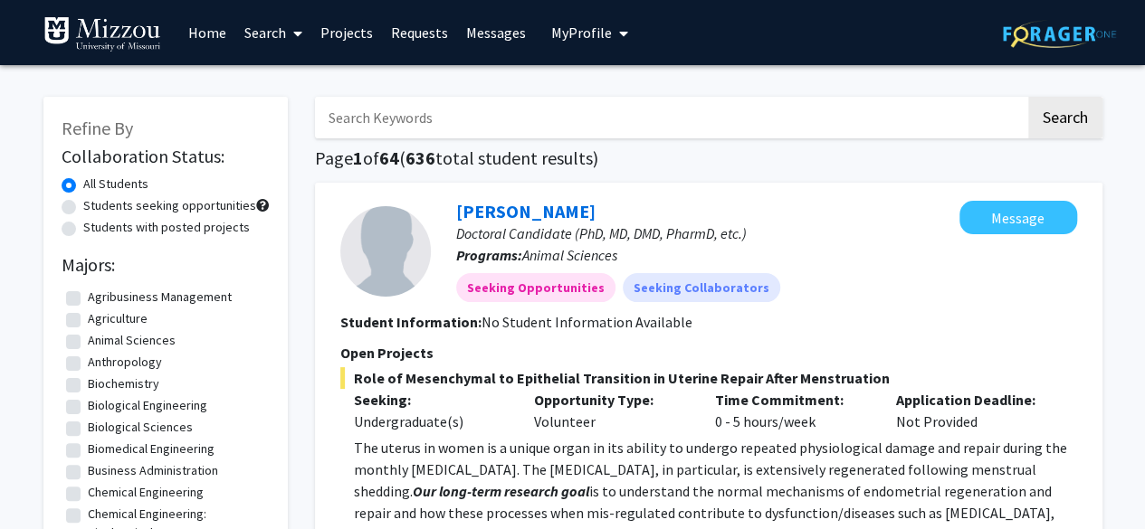
click at [83, 208] on label "Students seeking opportunities" at bounding box center [169, 205] width 173 height 19
click at [83, 208] on input "Students seeking opportunities" at bounding box center [89, 202] width 12 height 12
radio input "true"
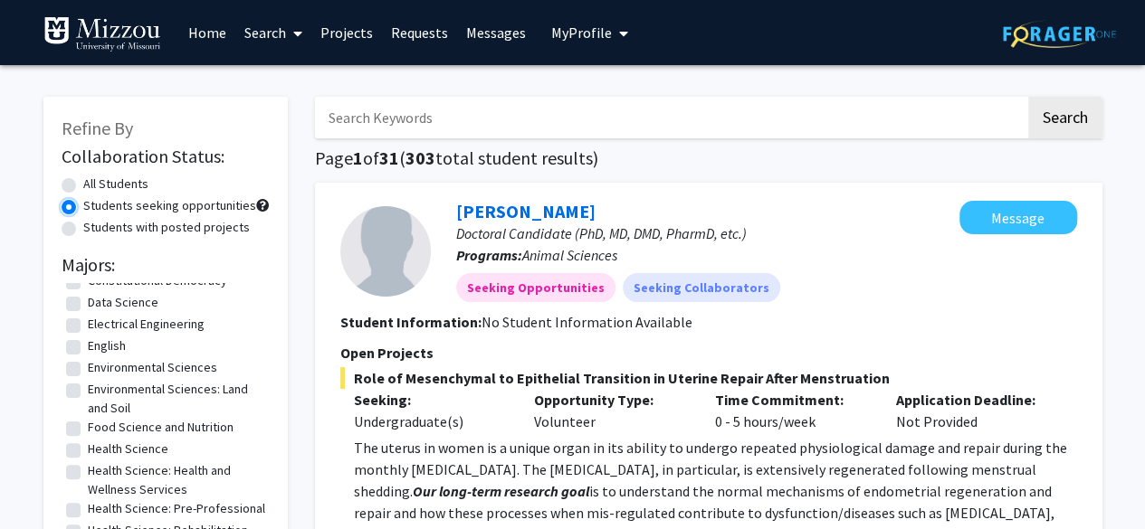
scroll to position [484, 0]
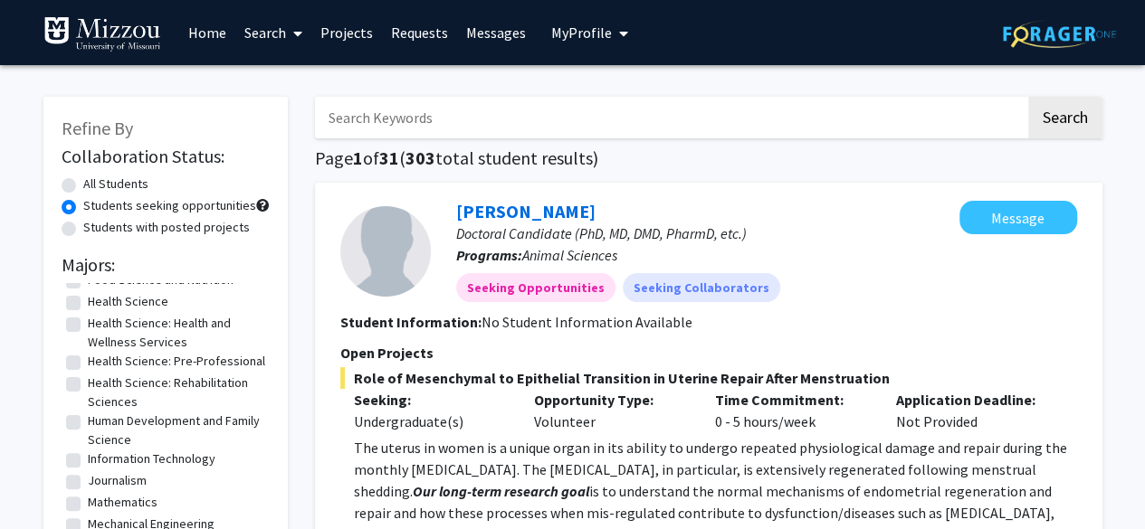
click at [103, 482] on label "Journalism" at bounding box center [117, 481] width 59 height 19
click at [100, 482] on input "Journalism" at bounding box center [94, 478] width 12 height 12
checkbox input "true"
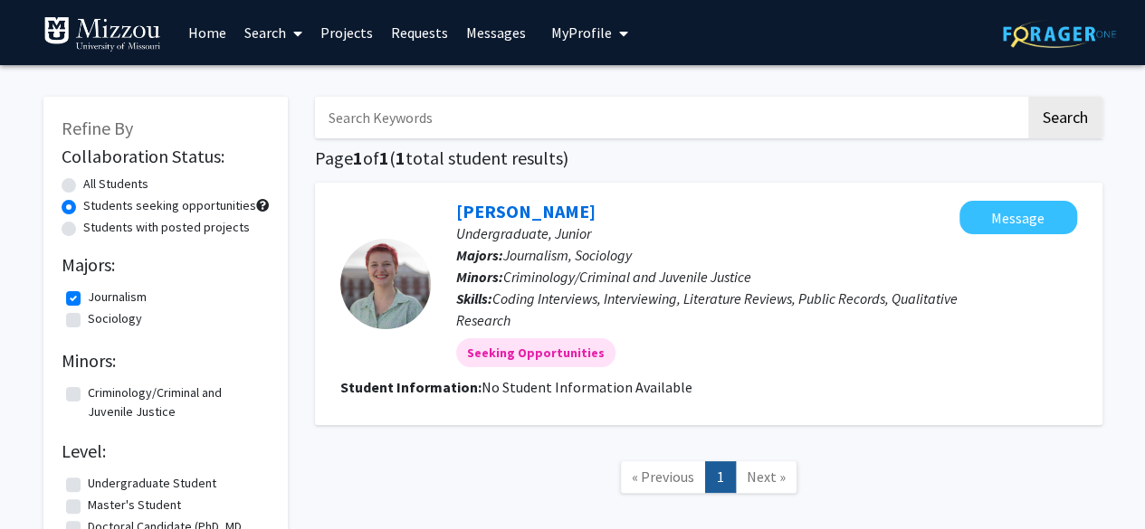
scroll to position [1, 0]
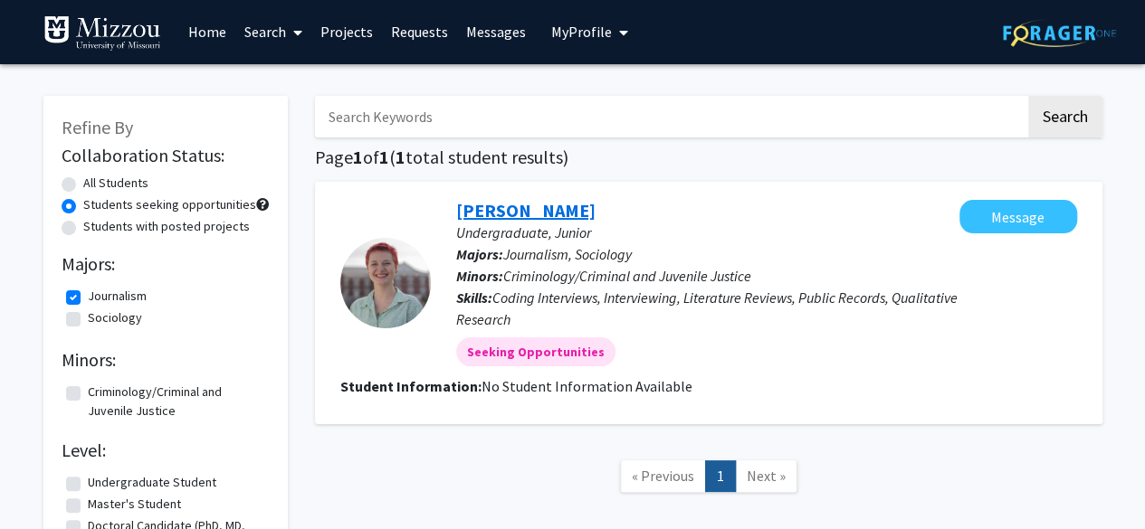
click at [519, 209] on link "Sophia Anderson" at bounding box center [525, 210] width 139 height 23
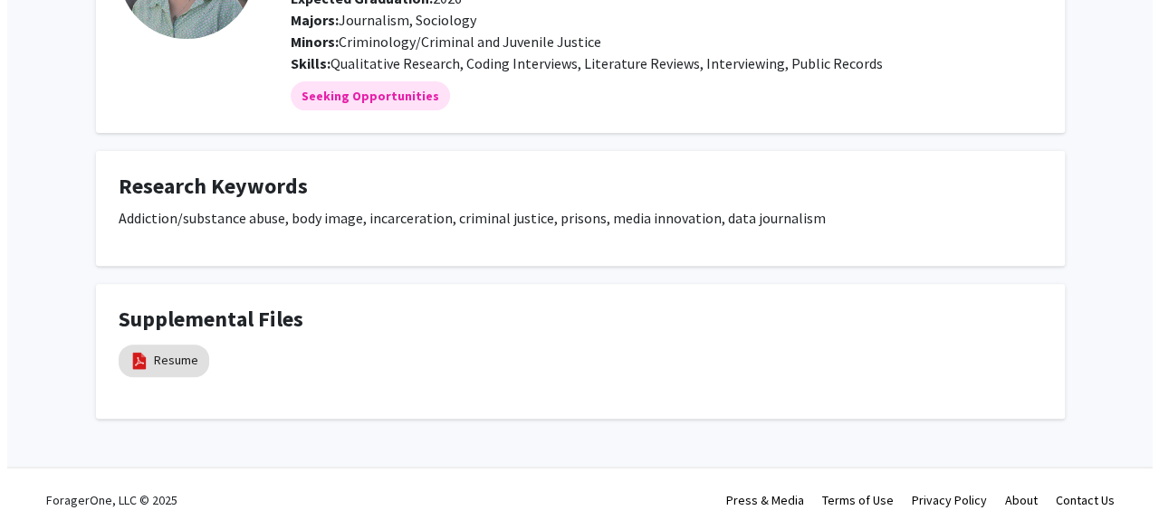
scroll to position [193, 0]
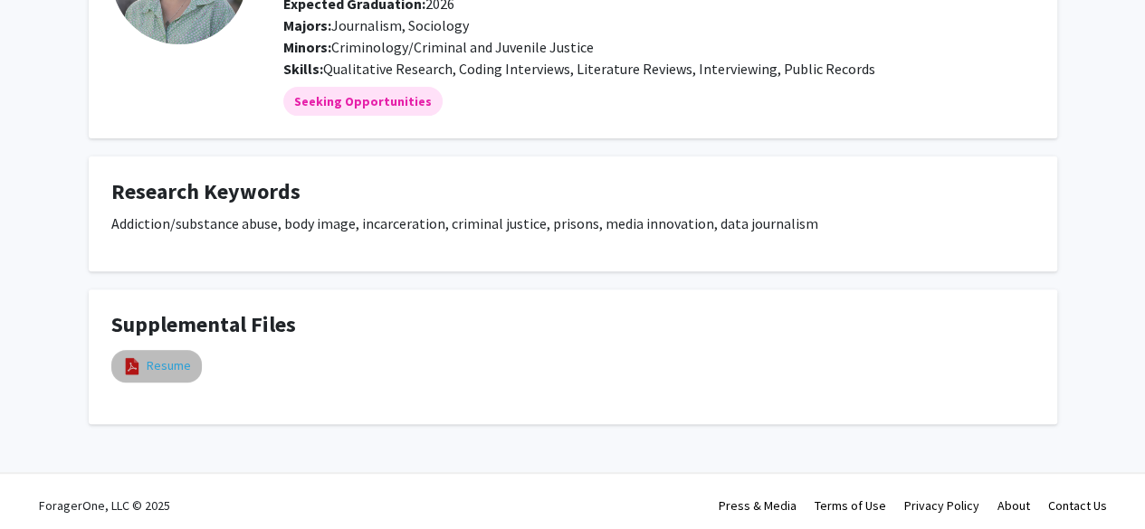
click at [163, 369] on link "Resume" at bounding box center [169, 366] width 44 height 19
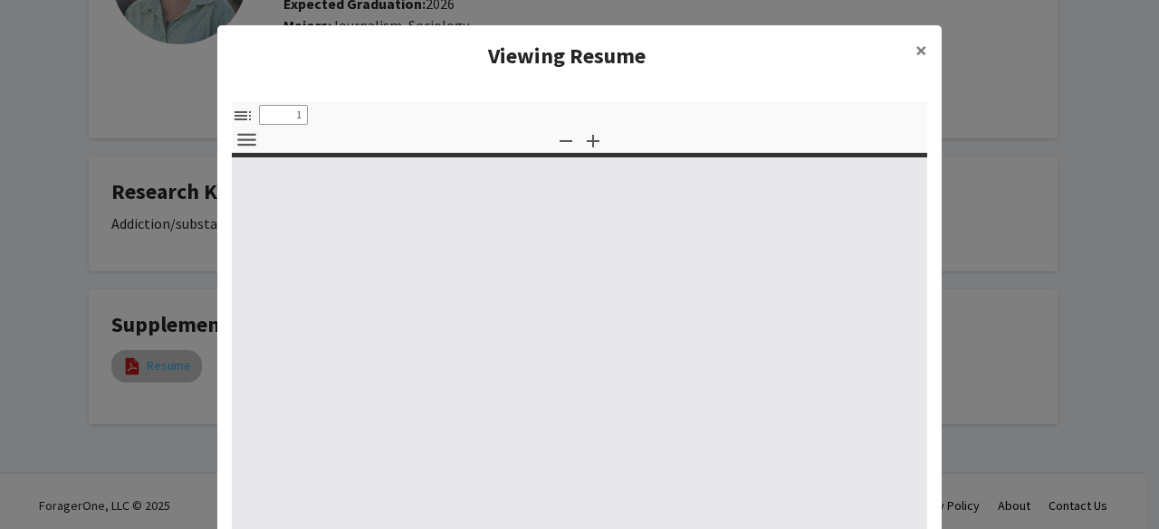
select select "custom"
type input "0"
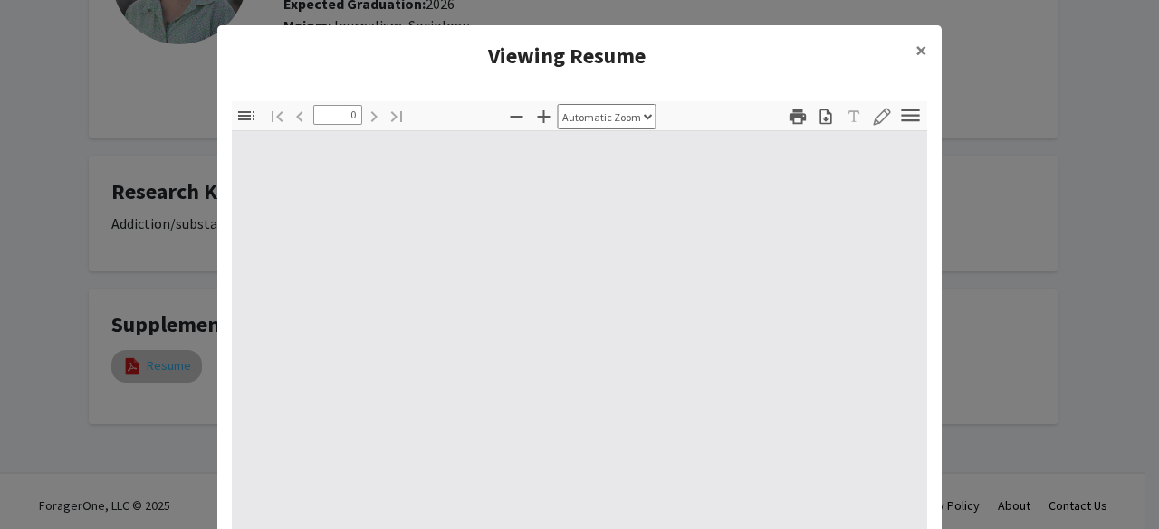
select select "custom"
type input "1"
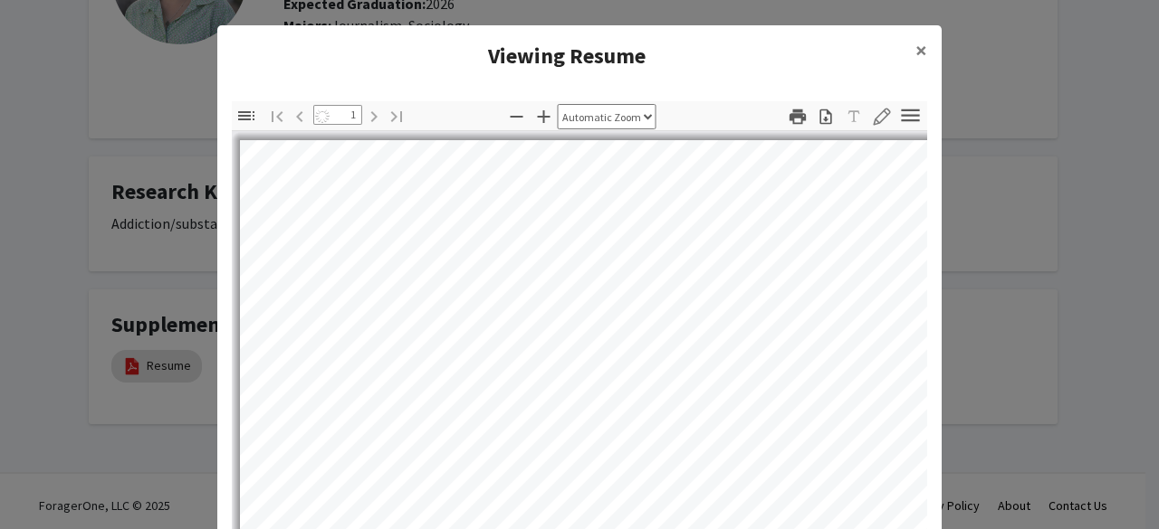
select select "auto"
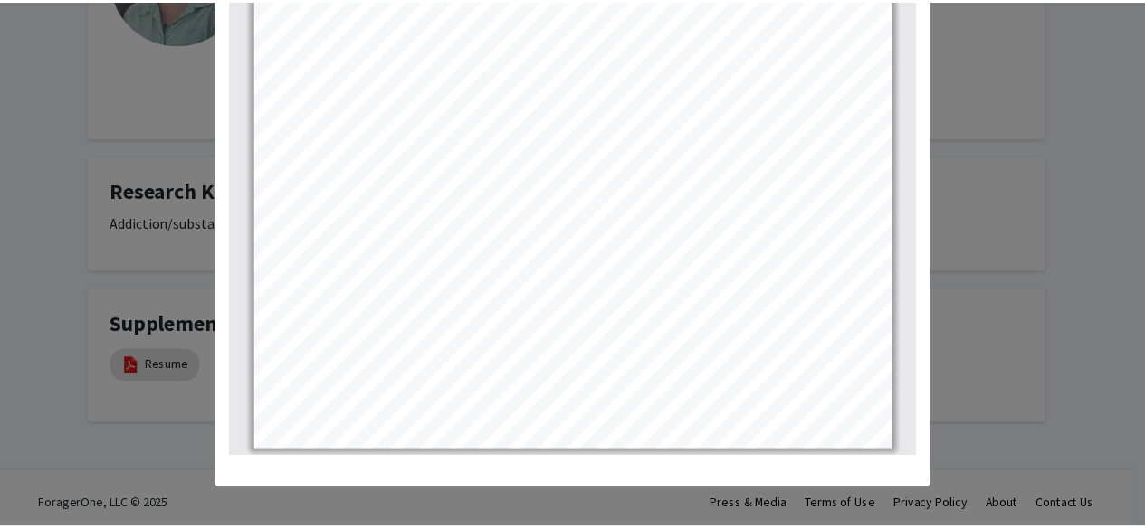
scroll to position [0, 0]
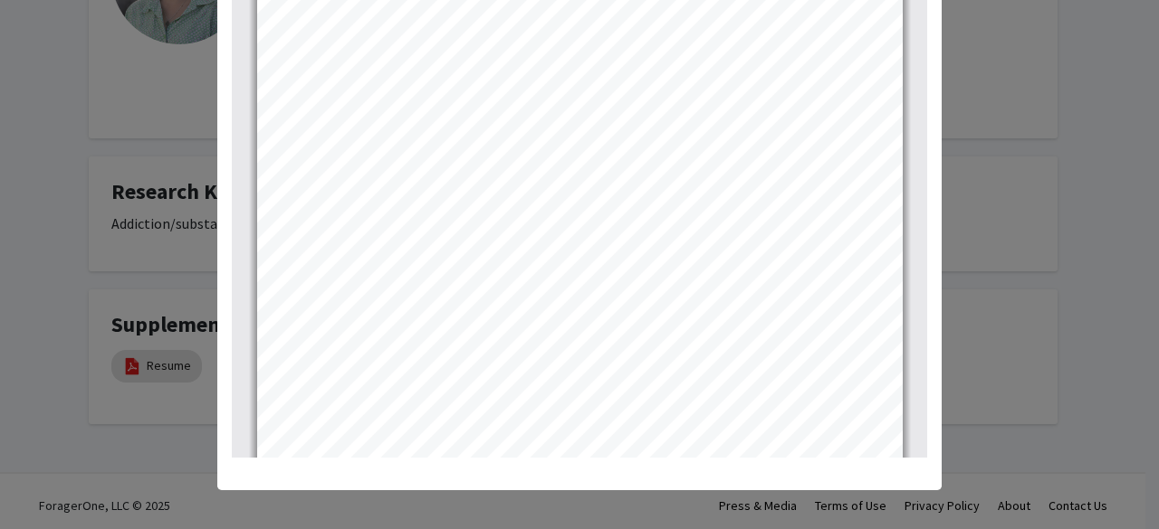
click at [1094, 221] on modal-container "Viewing Resume × Thumbnails Document Outline Attachments Layers Current Outline…" at bounding box center [579, 264] width 1159 height 529
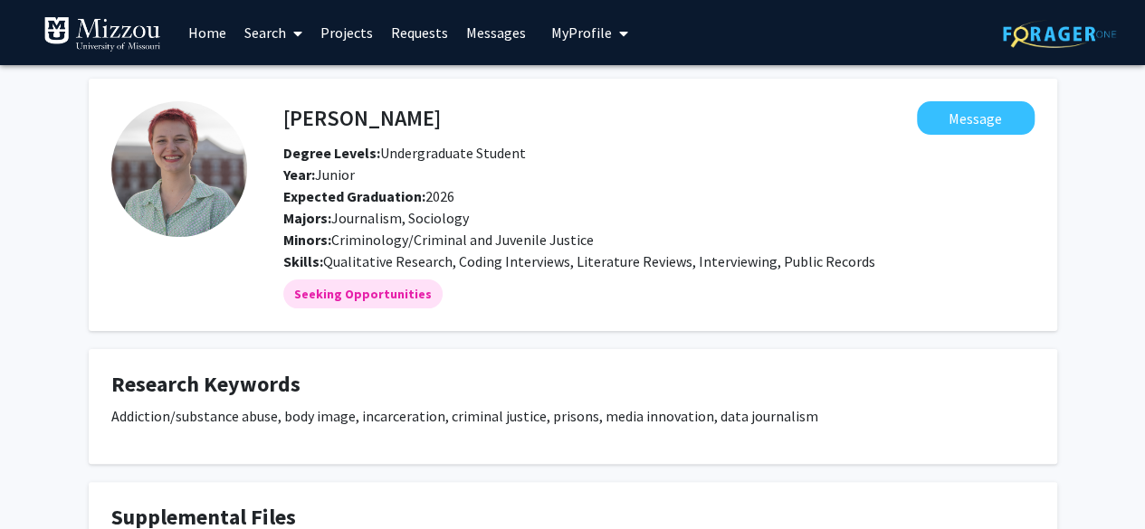
click at [257, 28] on link "Search" at bounding box center [273, 32] width 76 height 63
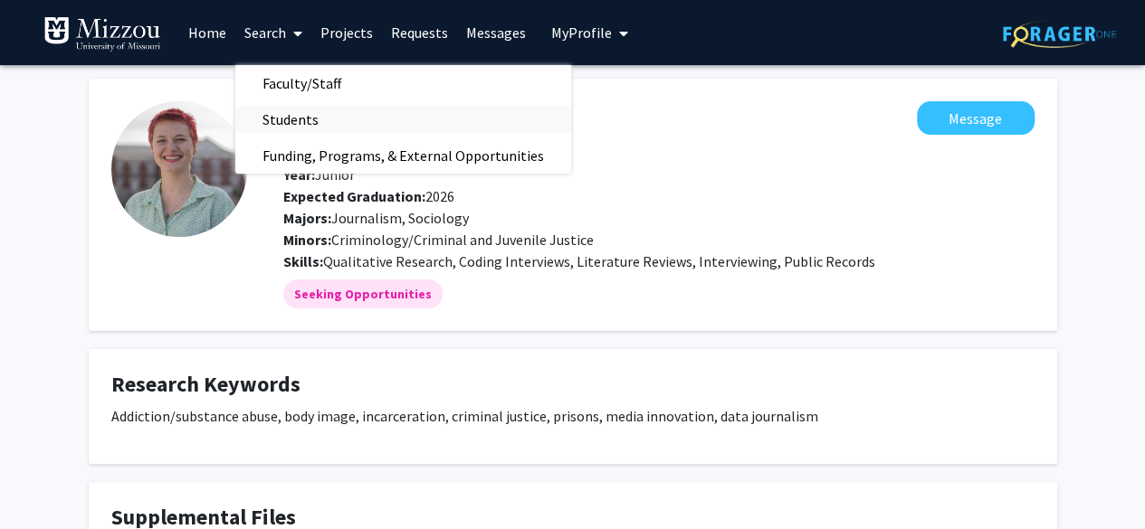
click at [270, 120] on span "Students" at bounding box center [290, 119] width 110 height 36
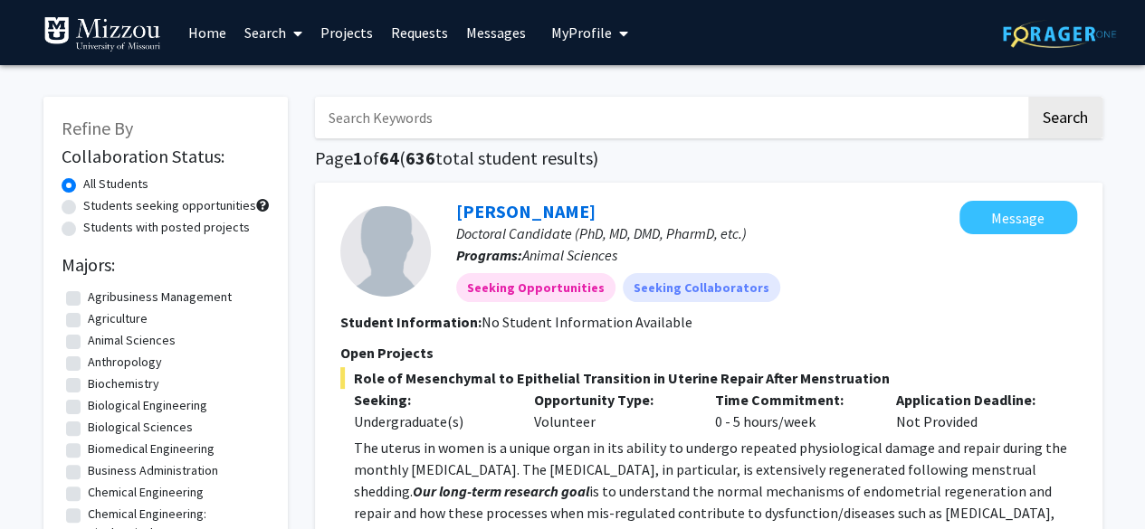
click at [83, 233] on label "Students with posted projects" at bounding box center [166, 227] width 167 height 19
click at [83, 230] on input "Students with posted projects" at bounding box center [89, 224] width 12 height 12
radio input "true"
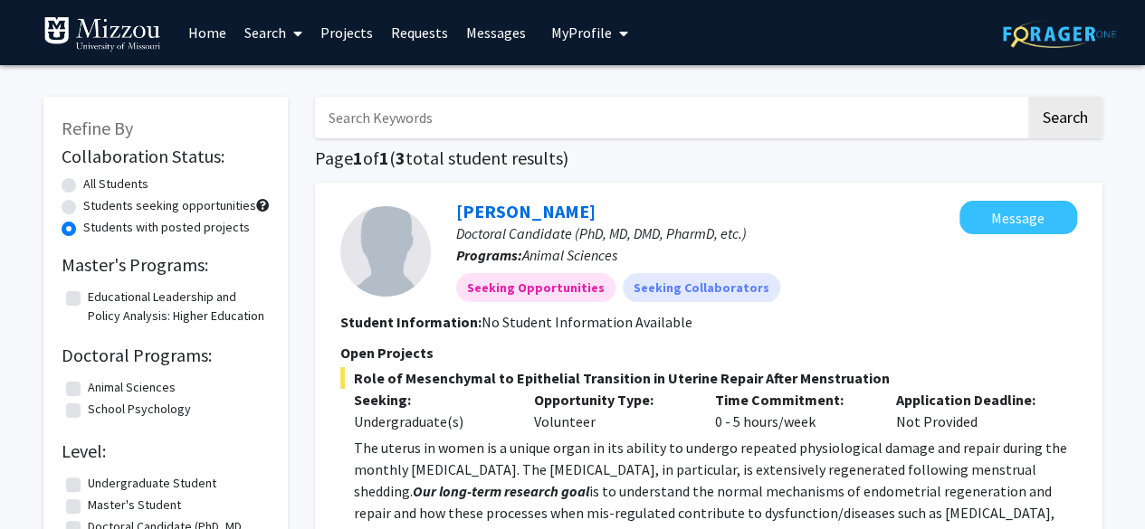
click at [358, 26] on link "Projects" at bounding box center [346, 32] width 71 height 63
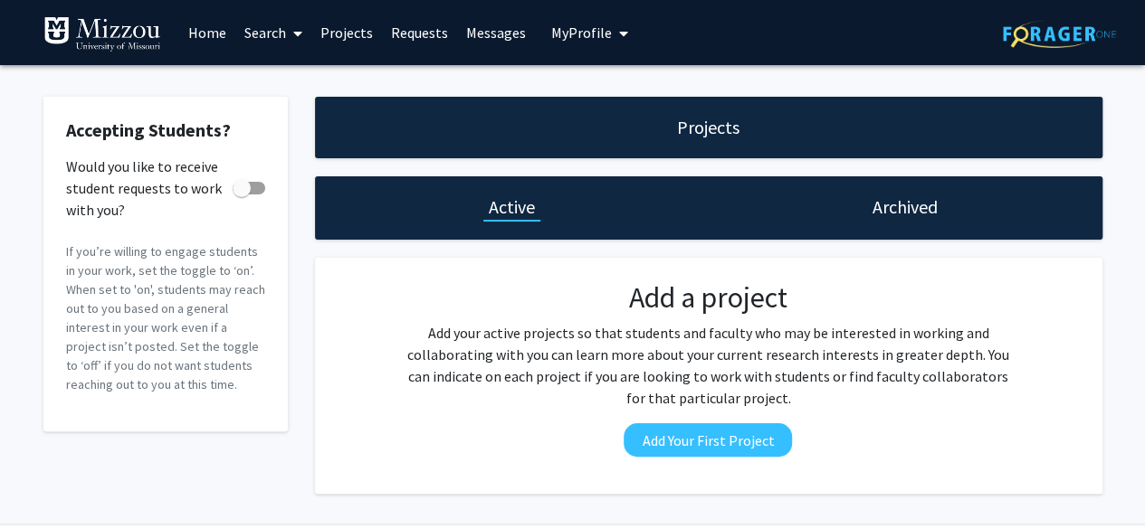
click at [291, 37] on span at bounding box center [294, 33] width 16 height 63
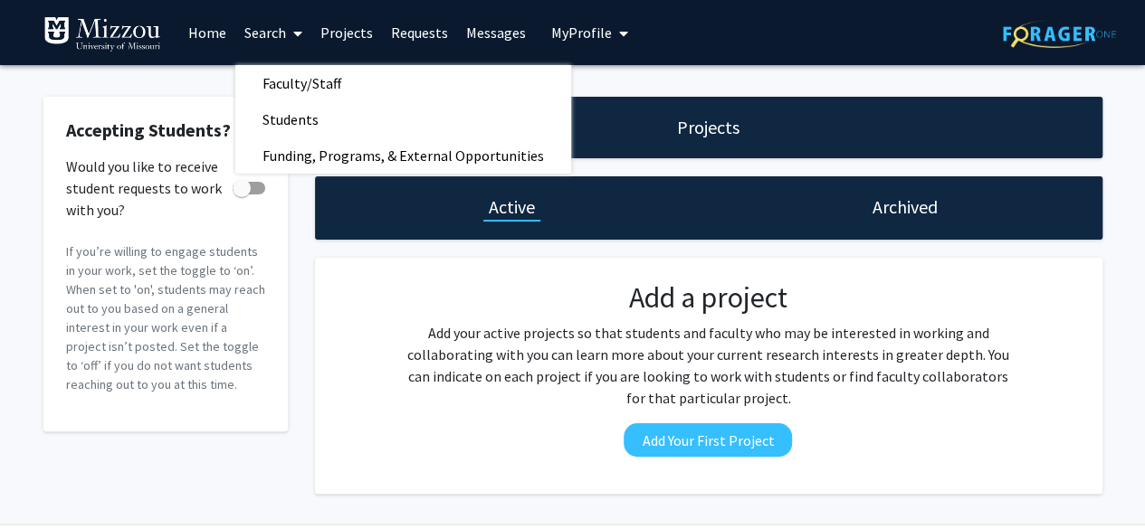
click at [416, 35] on link "Requests" at bounding box center [419, 32] width 75 height 63
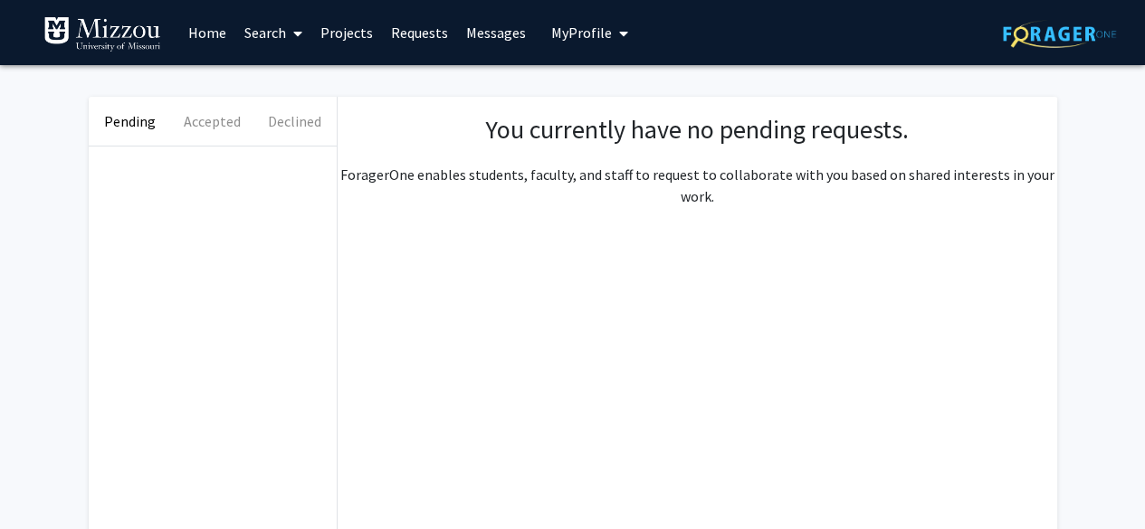
click at [470, 33] on link "Messages" at bounding box center [496, 32] width 78 height 63
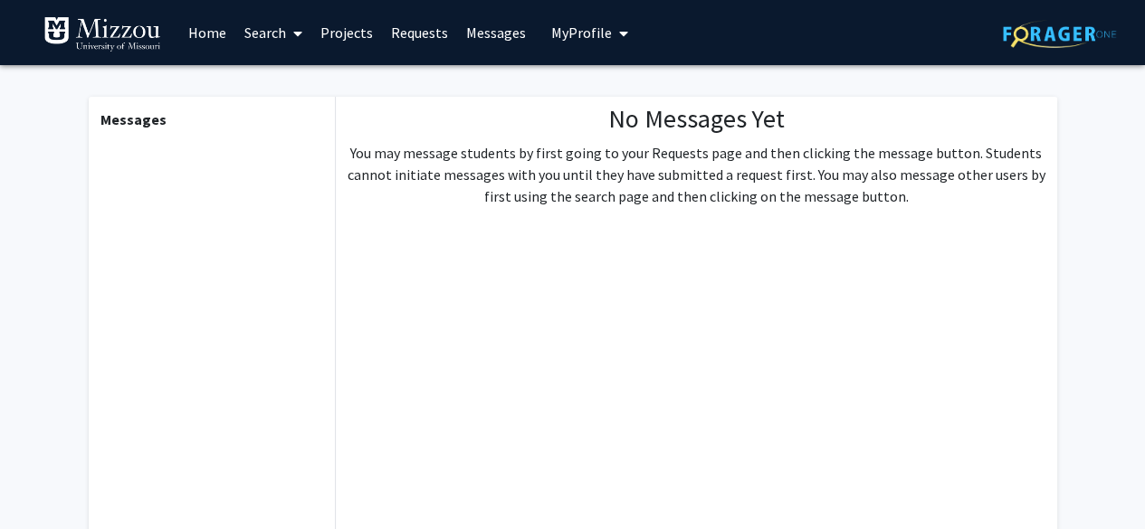
click at [590, 39] on span "My Profile" at bounding box center [581, 33] width 61 height 18
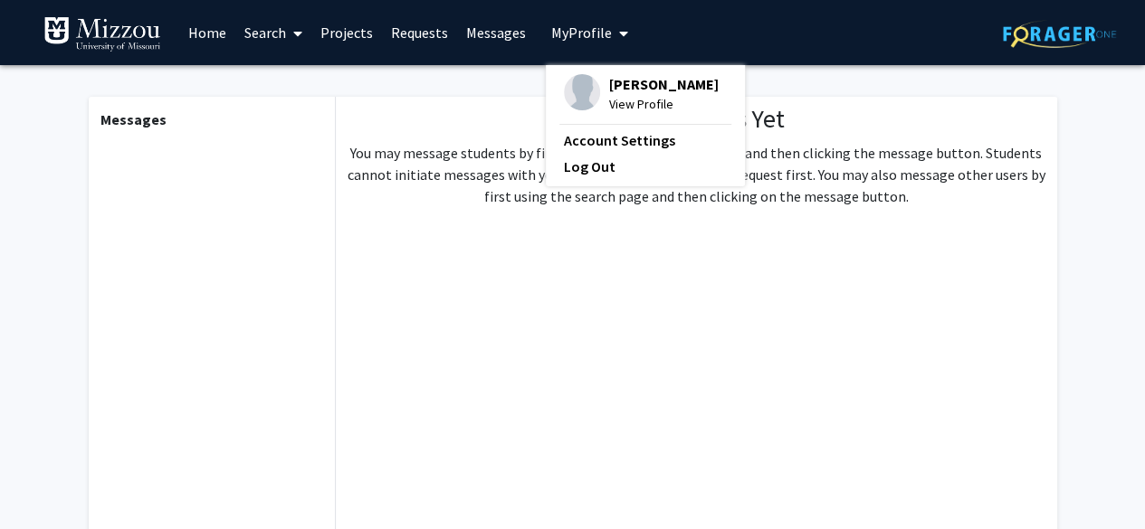
click at [201, 25] on link "Home" at bounding box center [207, 32] width 56 height 63
